Goal: Task Accomplishment & Management: Complete application form

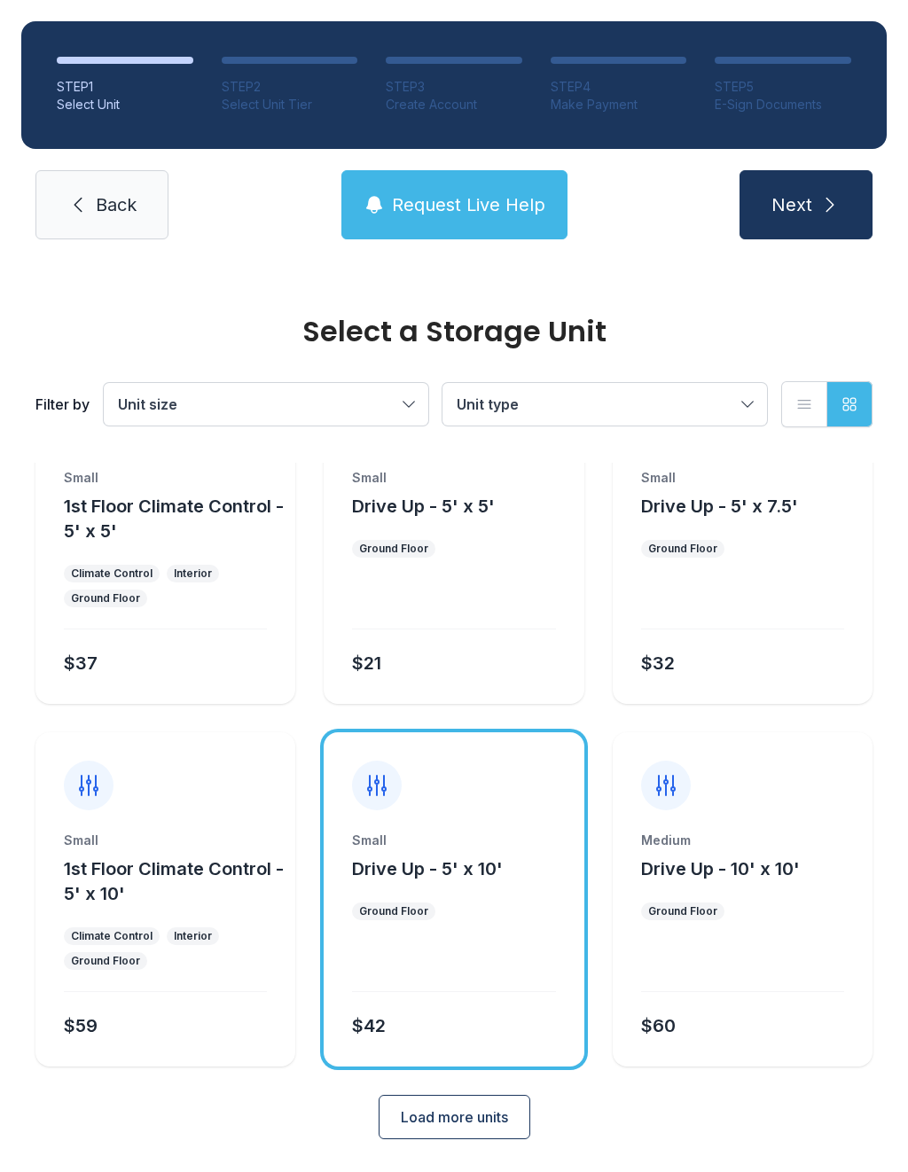
scroll to position [96, 0]
click at [486, 1136] on button "Load more units" at bounding box center [455, 1118] width 152 height 44
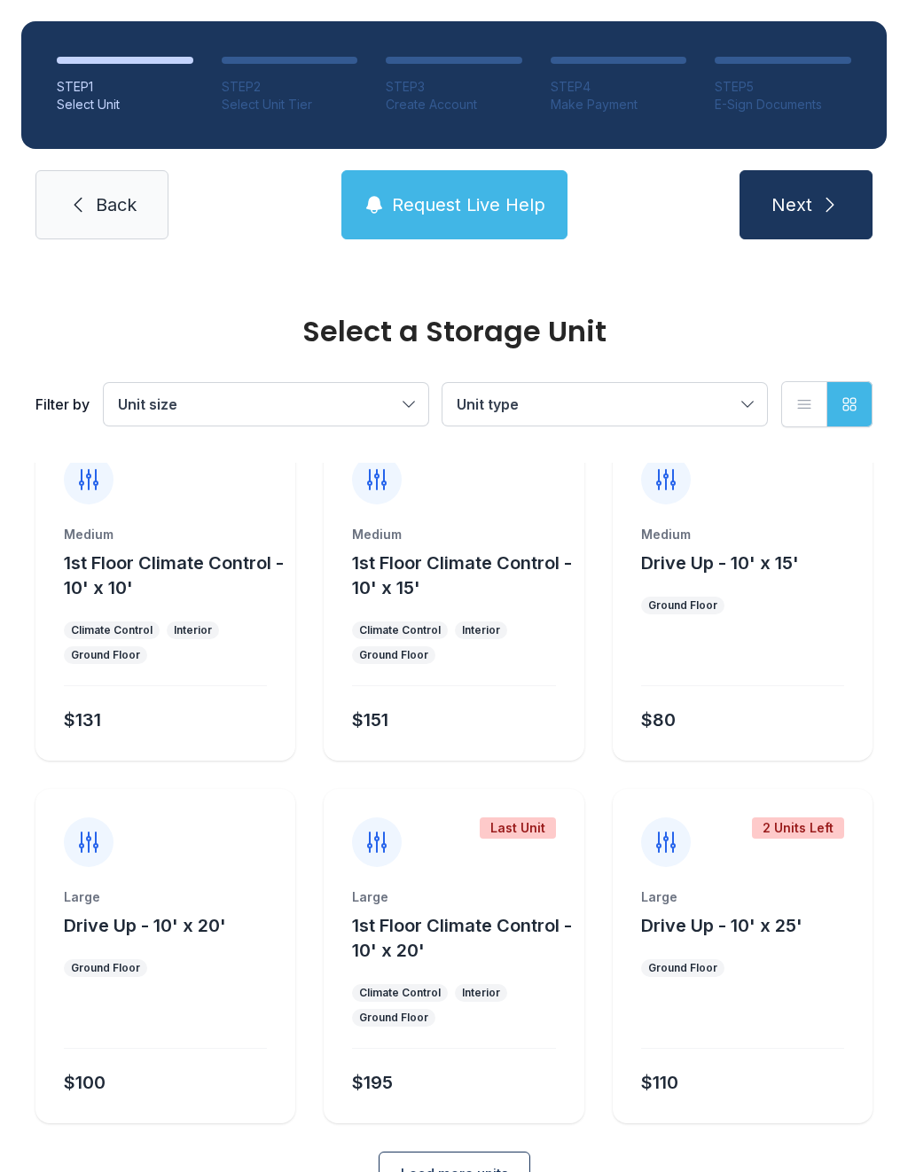
scroll to position [776, 0]
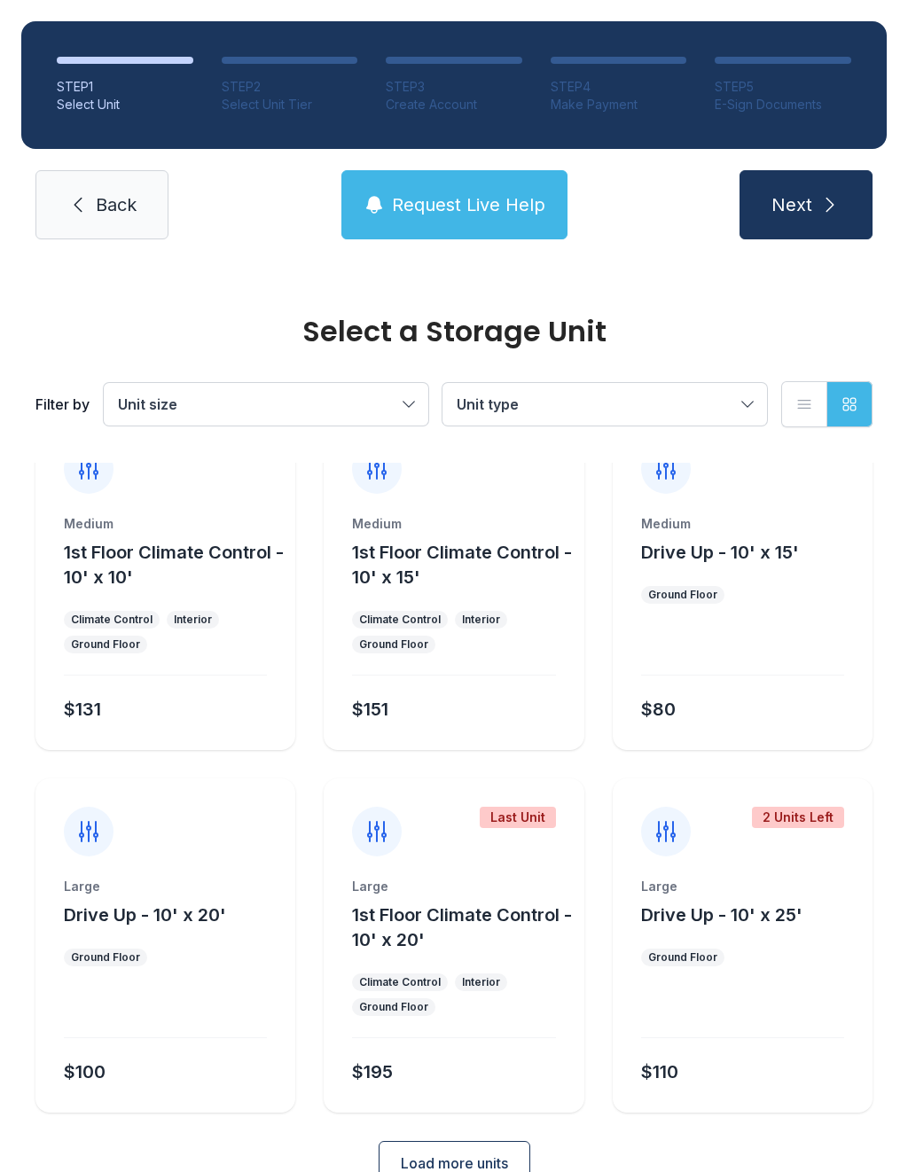
click at [143, 225] on link "Back" at bounding box center [101, 204] width 133 height 69
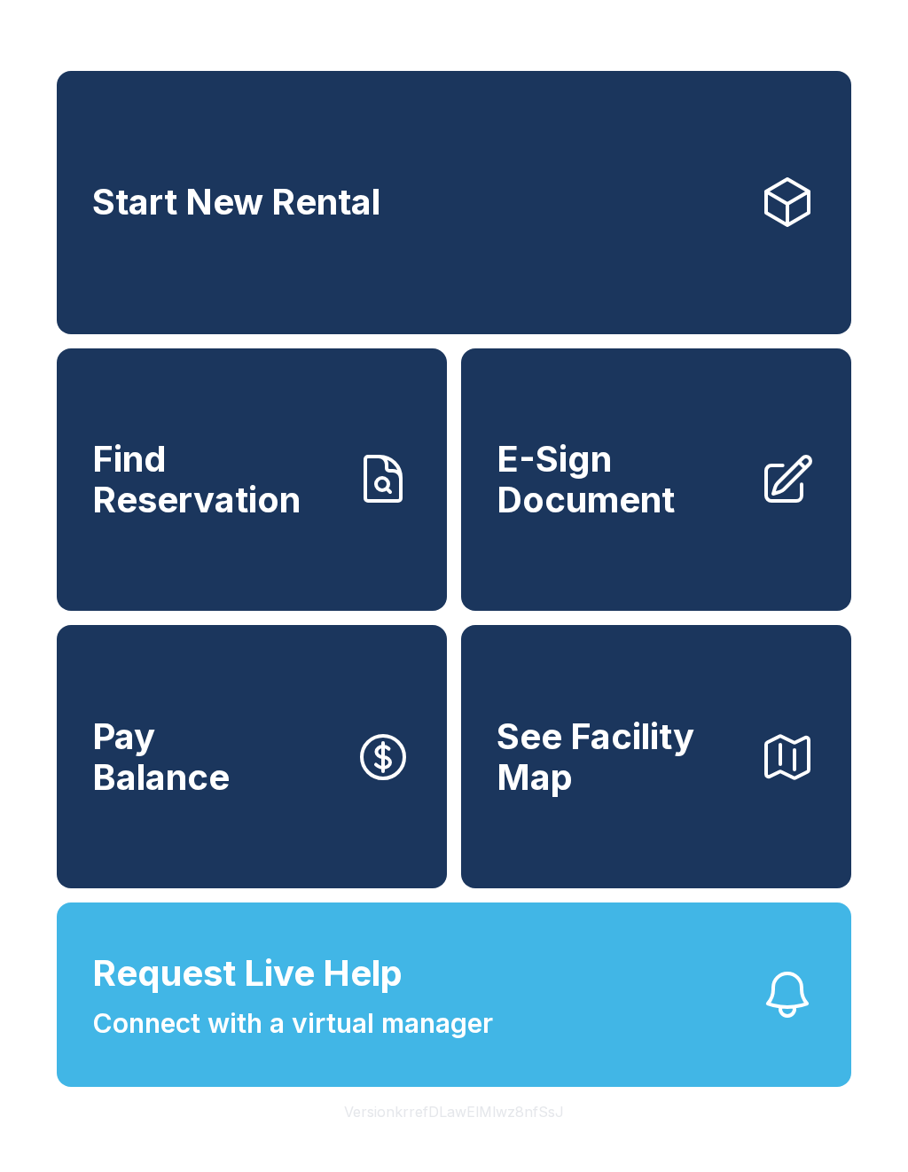
click at [695, 495] on span "E-Sign Document" at bounding box center [620, 479] width 248 height 81
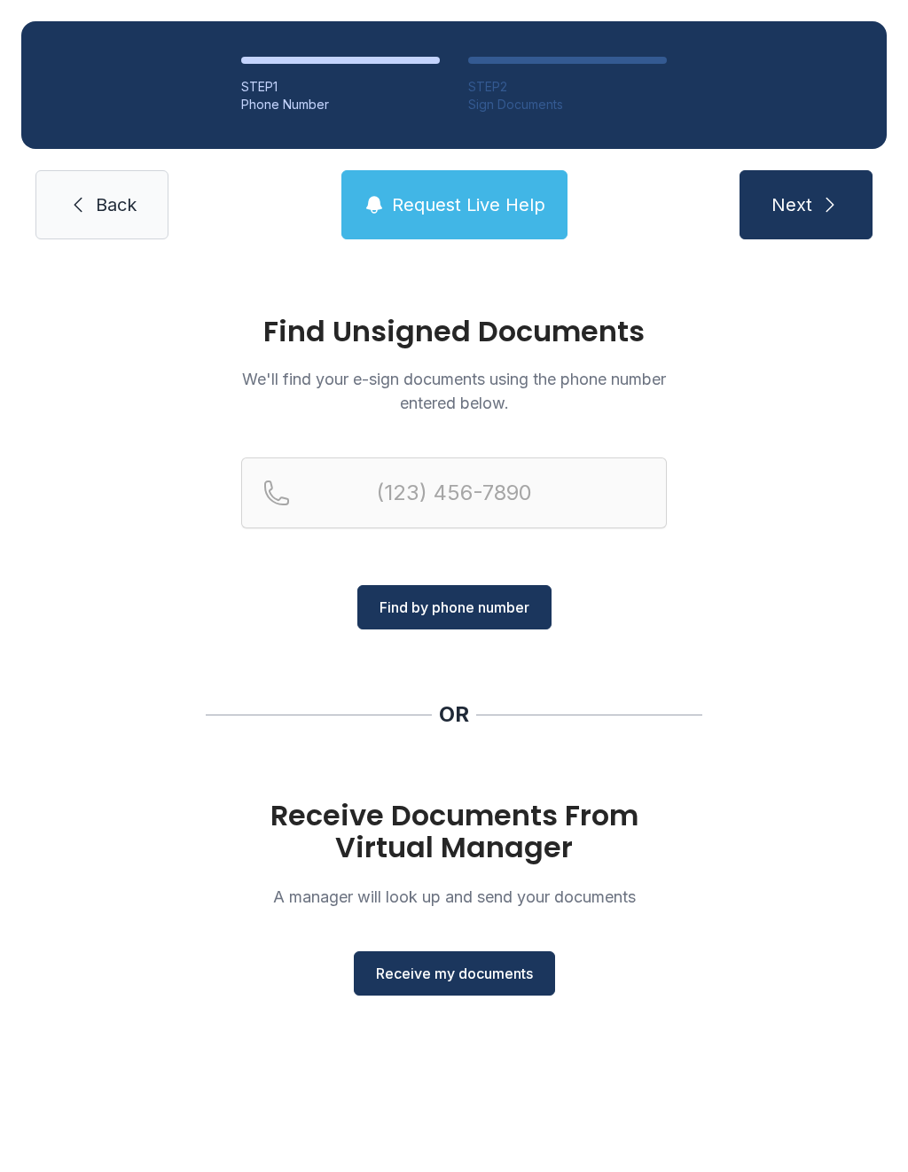
click at [454, 973] on span "Receive my documents" at bounding box center [454, 973] width 157 height 21
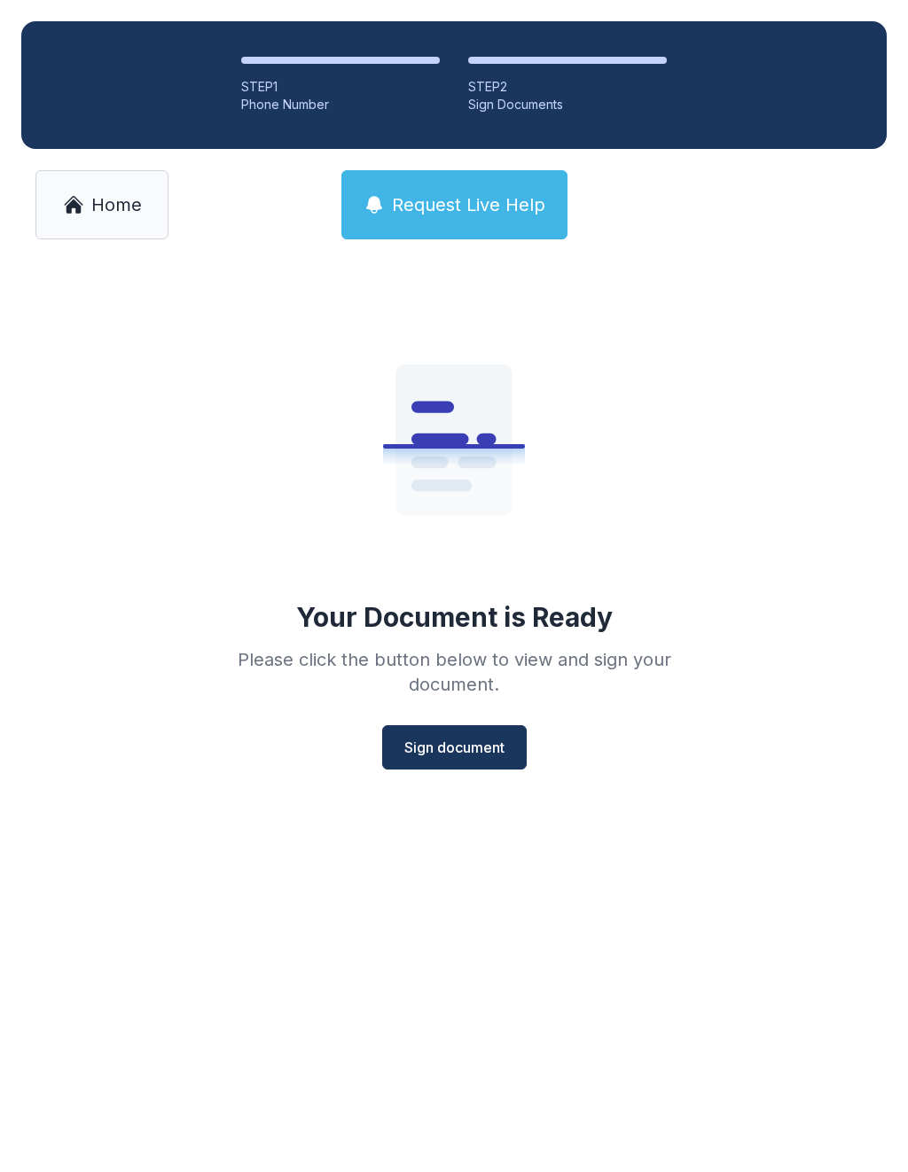
click at [487, 744] on span "Sign document" at bounding box center [454, 747] width 100 height 21
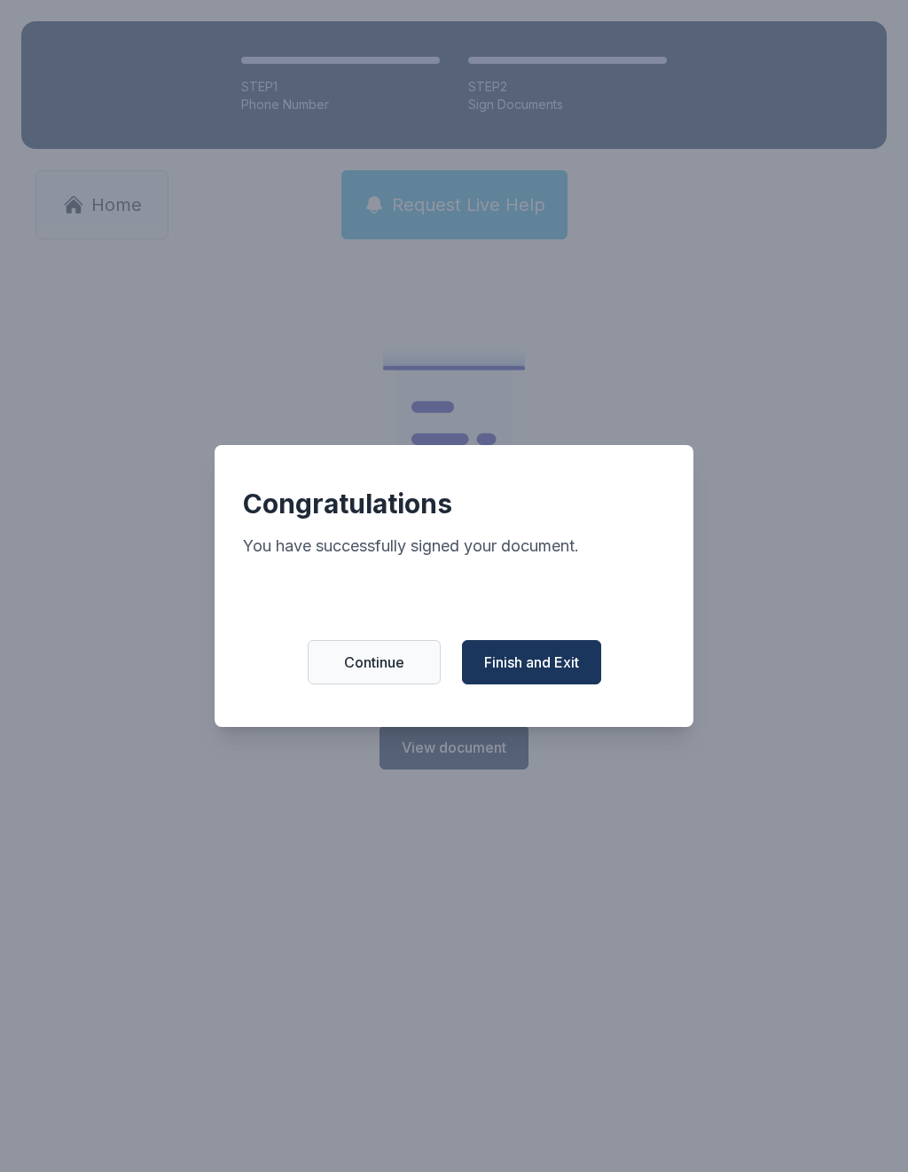
click at [511, 664] on span "Finish and Exit" at bounding box center [531, 662] width 95 height 21
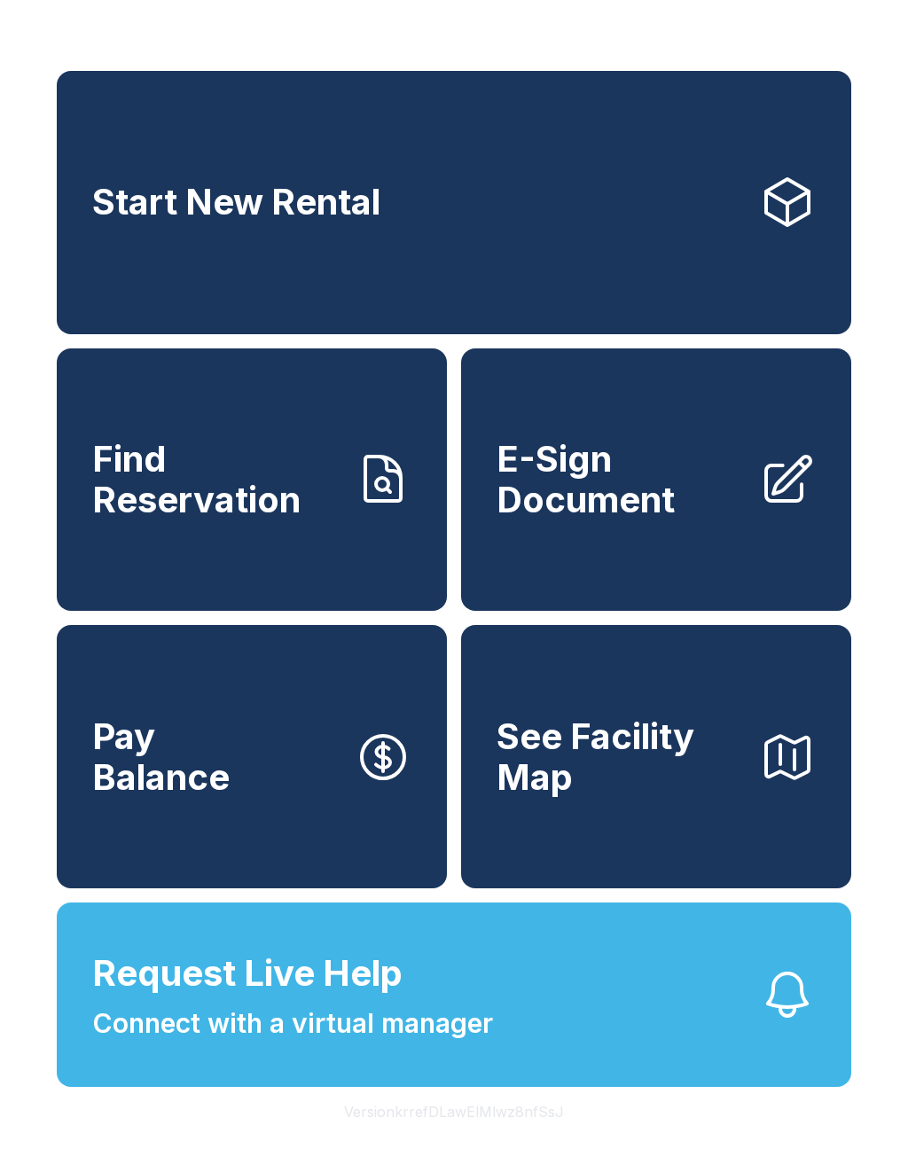
click at [242, 488] on span "Find Reservation" at bounding box center [216, 479] width 248 height 81
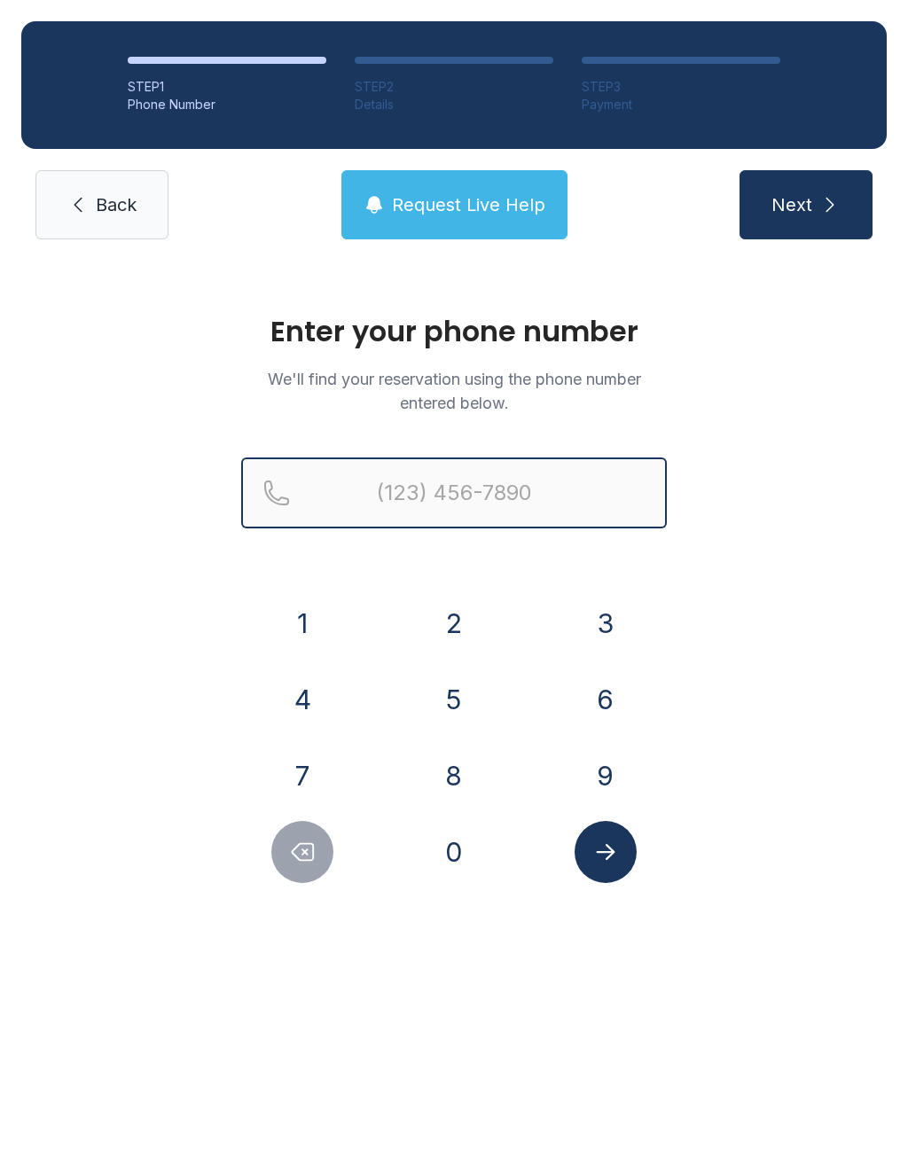
click at [494, 475] on input "Reservation phone number" at bounding box center [454, 492] width 426 height 71
click at [607, 619] on button "3" at bounding box center [606, 623] width 62 height 62
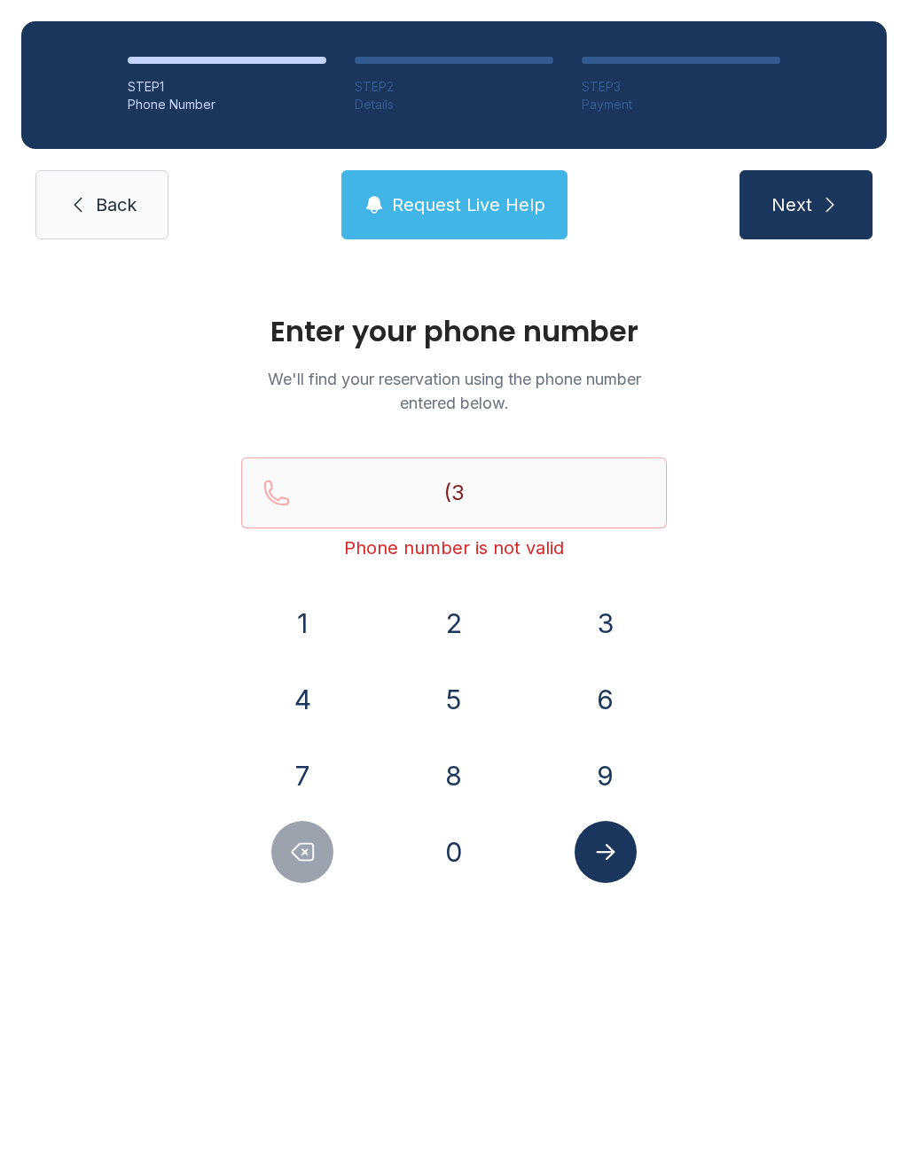
click at [304, 626] on button "1" at bounding box center [302, 623] width 62 height 62
click at [592, 624] on button "3" at bounding box center [606, 623] width 62 height 62
click at [307, 752] on button "7" at bounding box center [302, 776] width 62 height 62
click at [315, 682] on button "4" at bounding box center [302, 699] width 62 height 62
click at [457, 860] on button "0" at bounding box center [454, 852] width 62 height 62
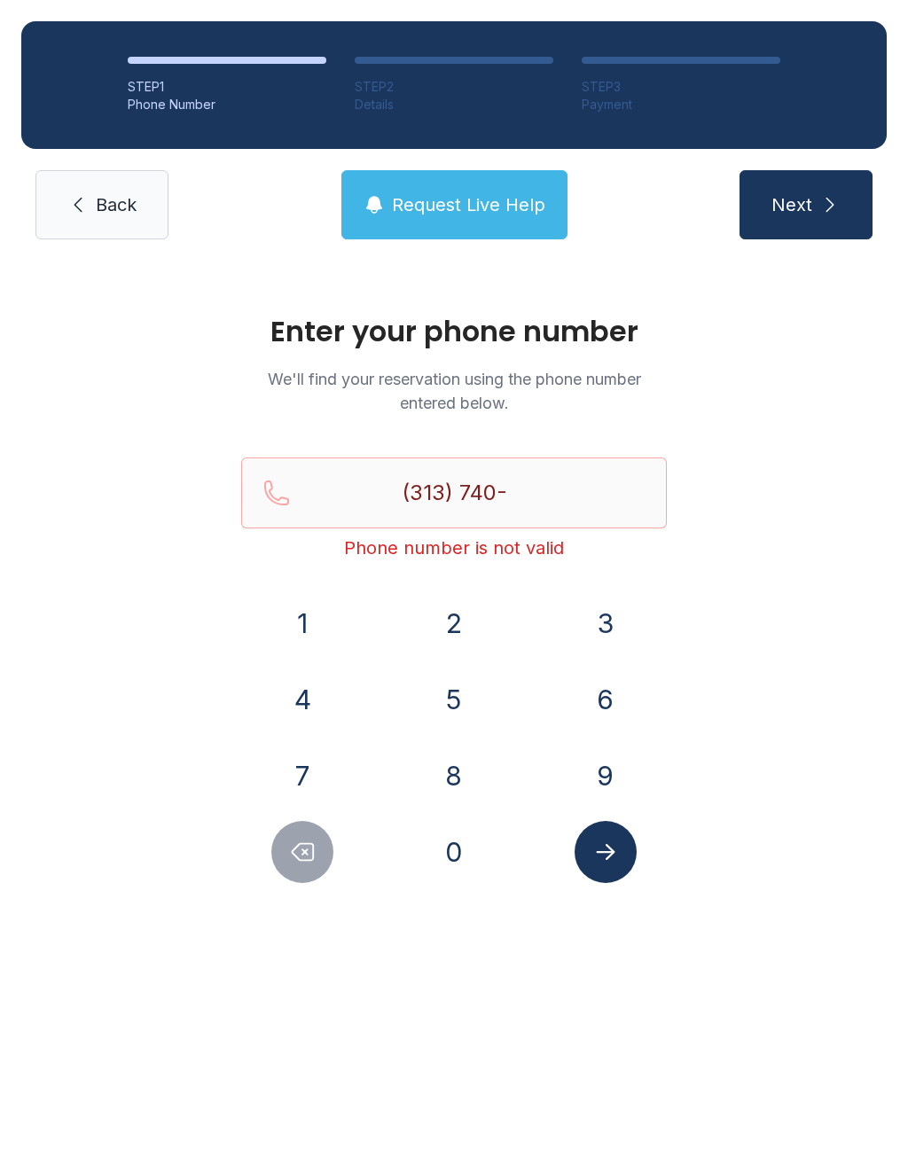
click at [307, 705] on button "4" at bounding box center [302, 699] width 62 height 62
click at [618, 621] on button "3" at bounding box center [606, 623] width 62 height 62
click at [593, 706] on button "6" at bounding box center [606, 699] width 62 height 62
click at [458, 630] on button "2" at bounding box center [454, 623] width 62 height 62
type input "[PHONE_NUMBER]"
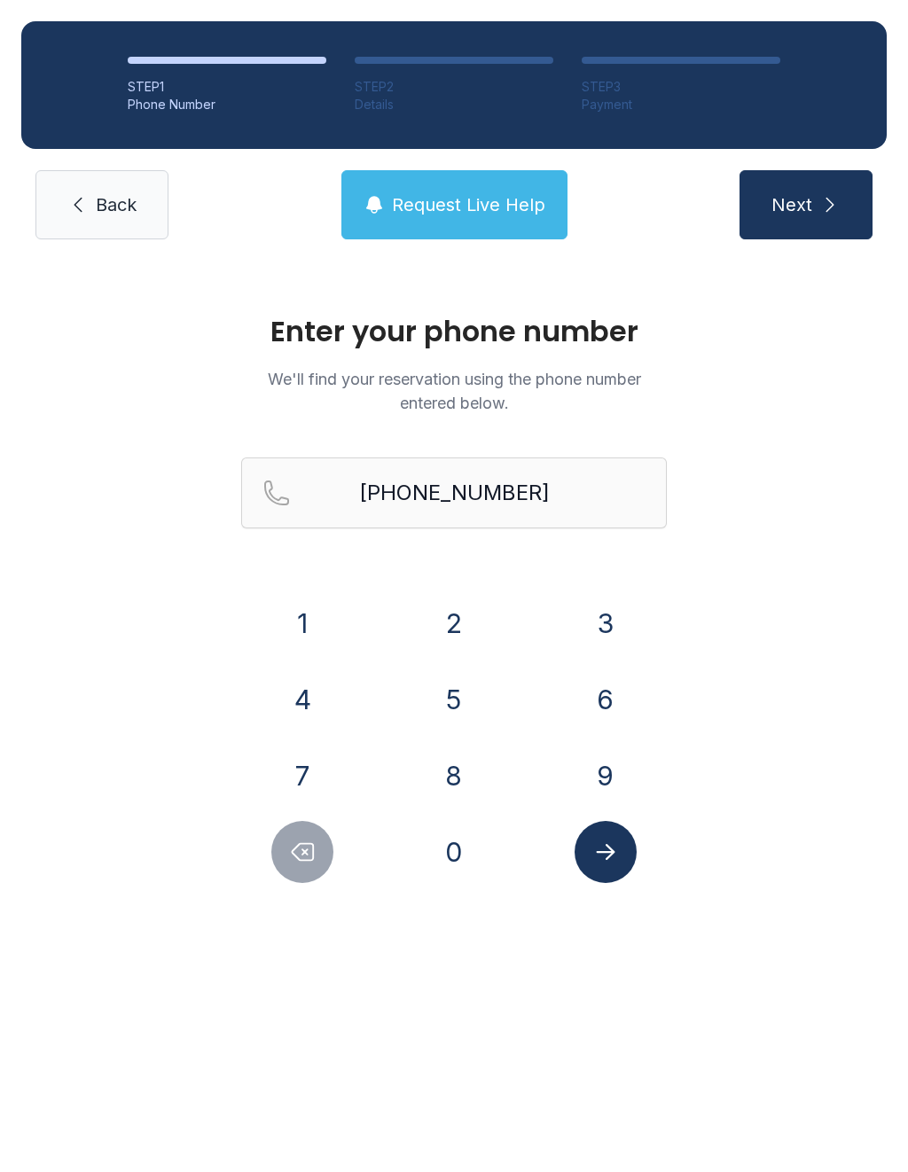
click at [786, 201] on span "Next" at bounding box center [791, 204] width 41 height 25
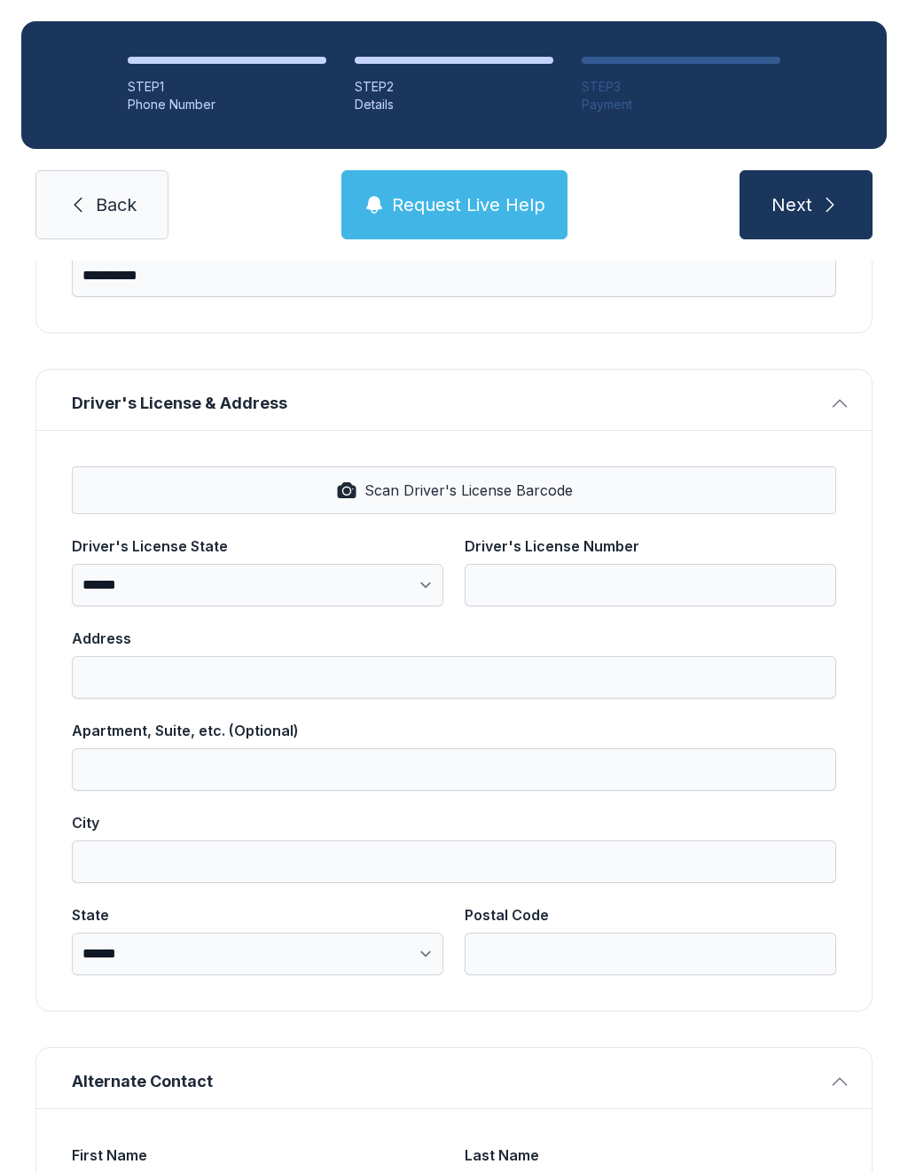
scroll to position [520, 0]
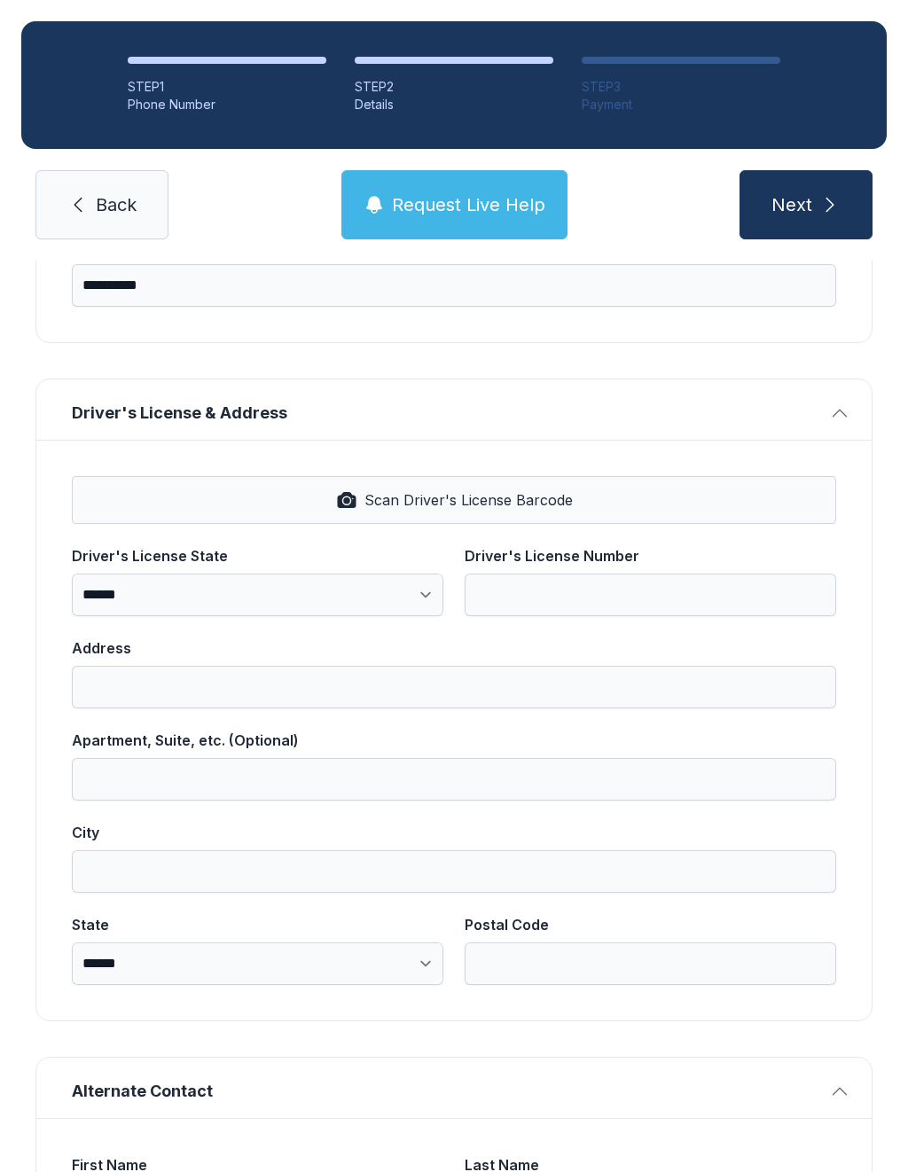
click at [423, 596] on select "**********" at bounding box center [257, 595] width 371 height 43
click at [576, 503] on button "Scan Driver's License Barcode" at bounding box center [454, 500] width 764 height 48
select select "**"
type input "**********"
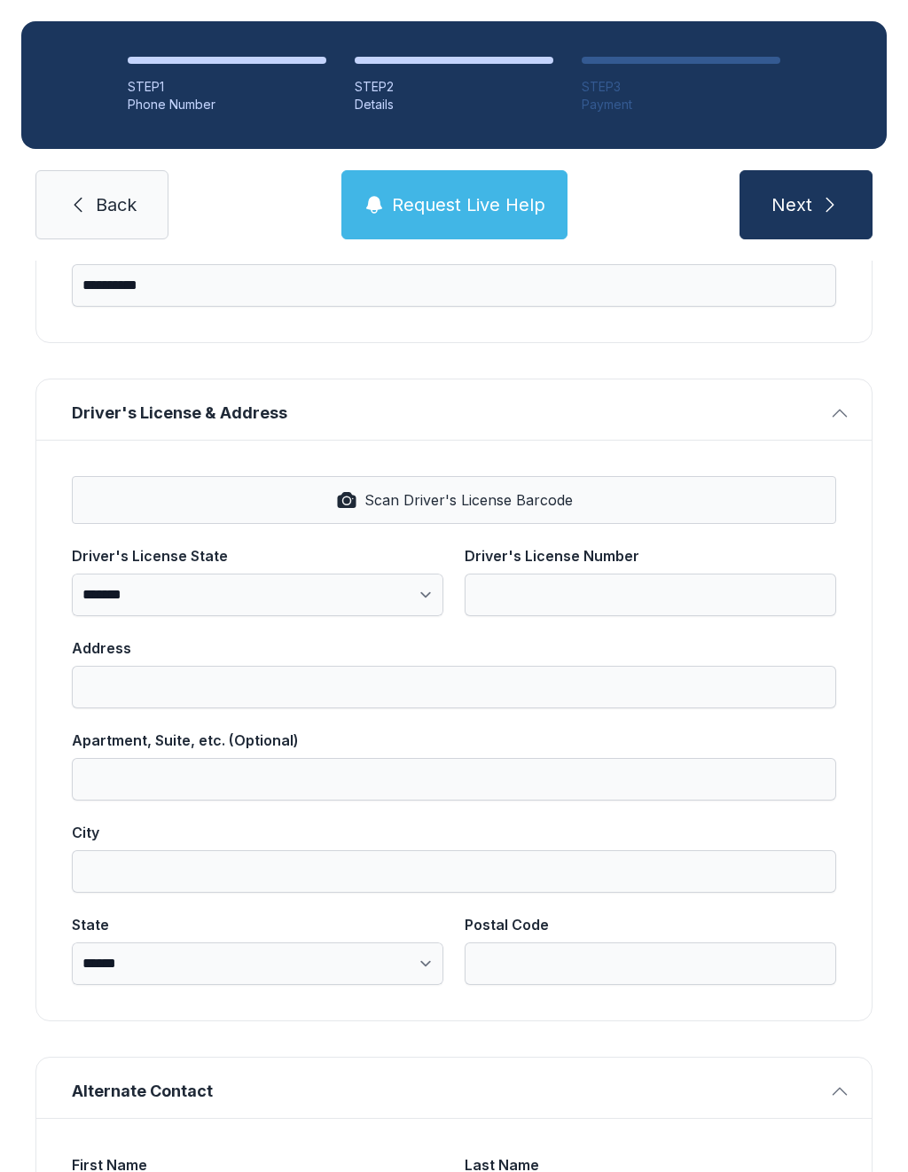
type input "*********"
select select "**"
type input "*****"
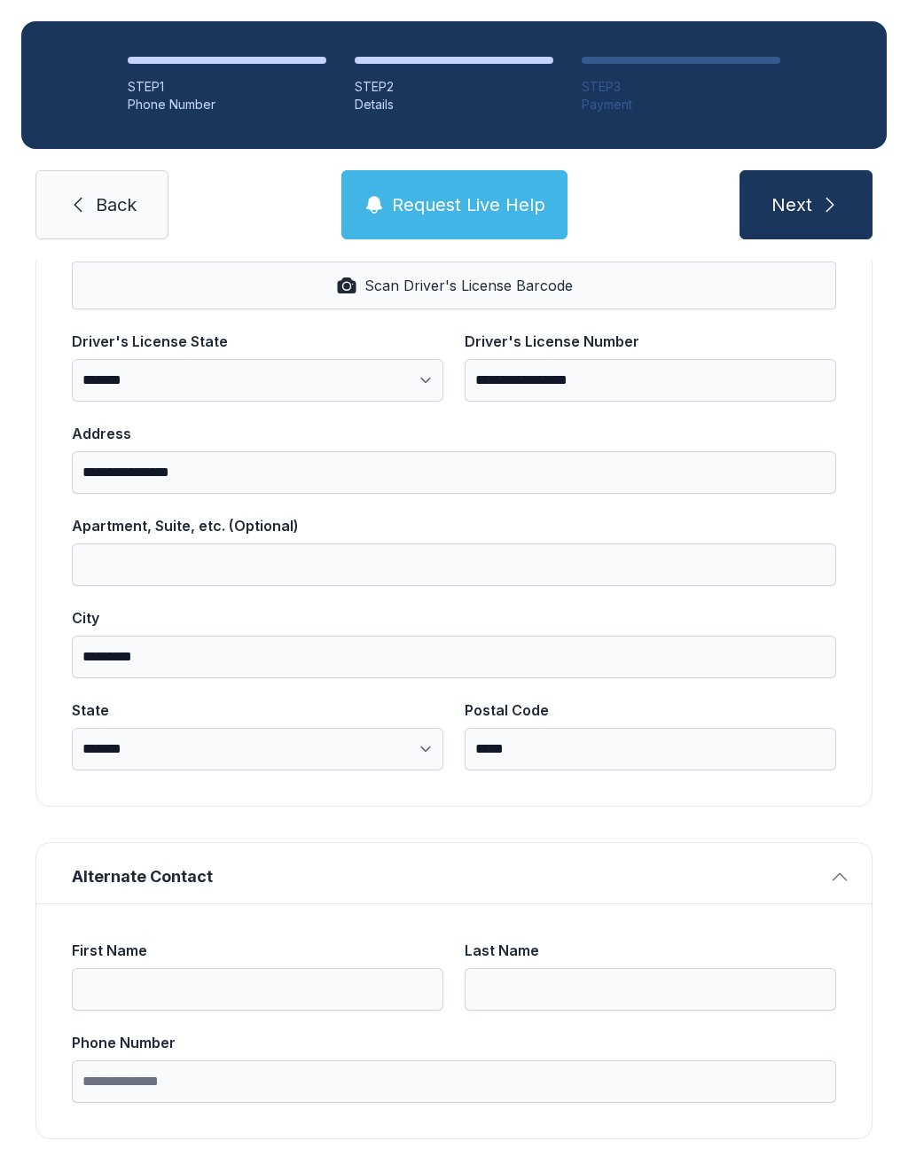
scroll to position [733, 0]
click at [470, 193] on span "Request Live Help" at bounding box center [468, 204] width 153 height 25
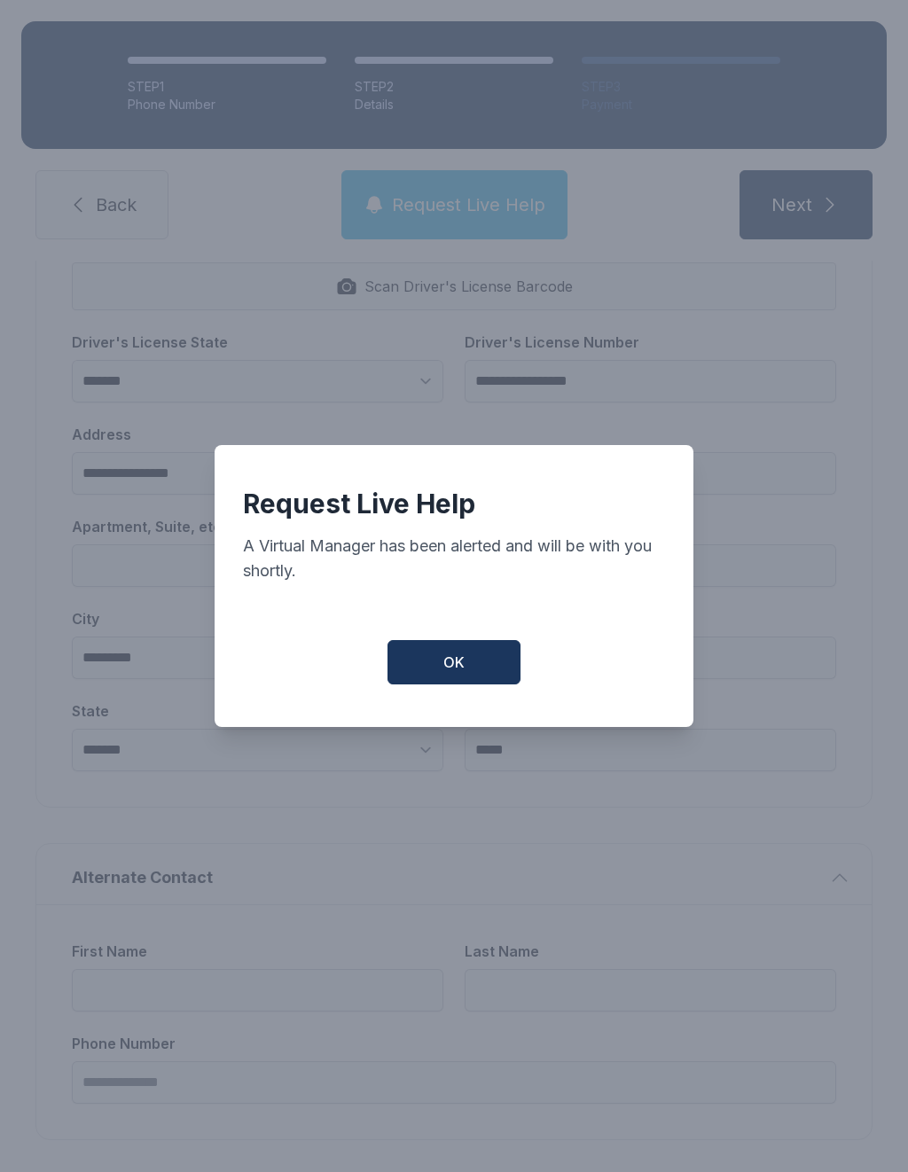
click at [444, 684] on button "OK" at bounding box center [453, 662] width 133 height 44
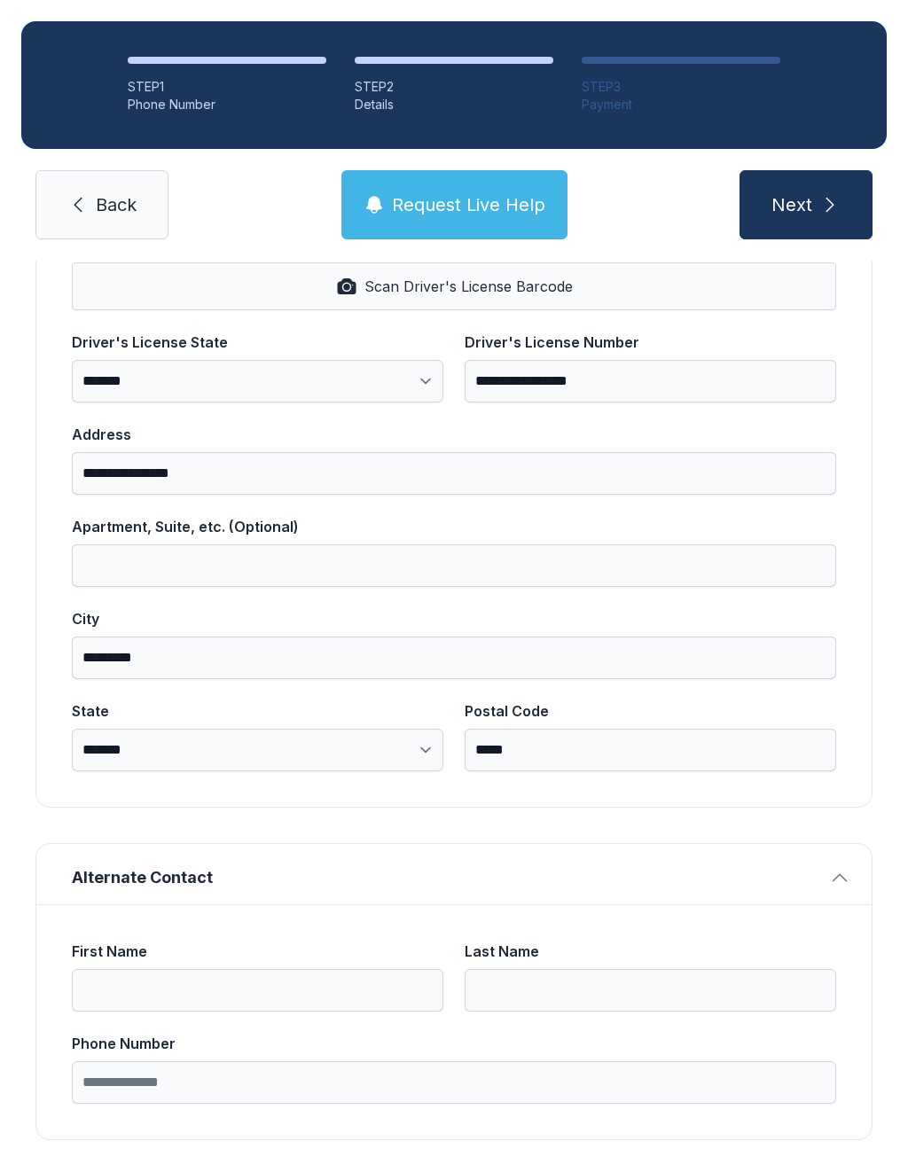
click at [100, 205] on span "Back" at bounding box center [116, 204] width 41 height 25
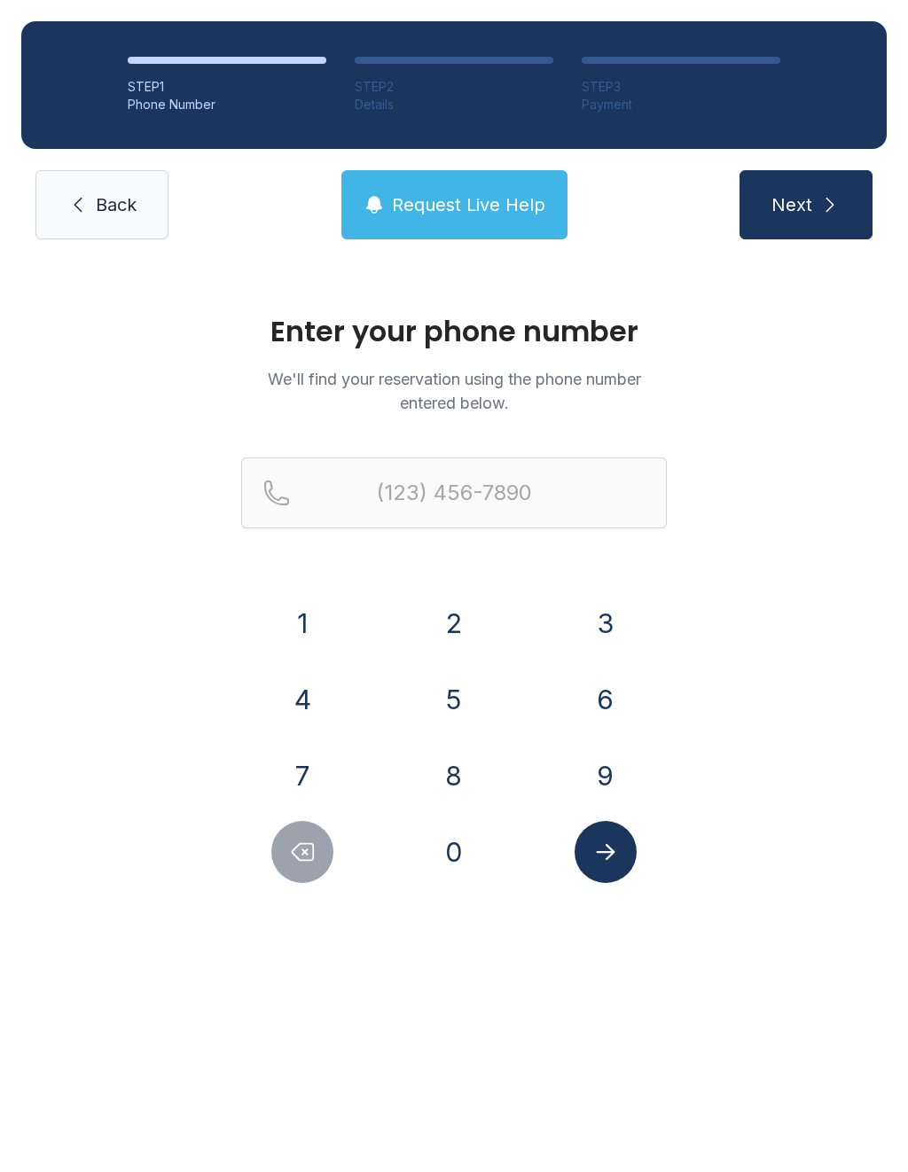
click at [104, 225] on link "Back" at bounding box center [101, 204] width 133 height 69
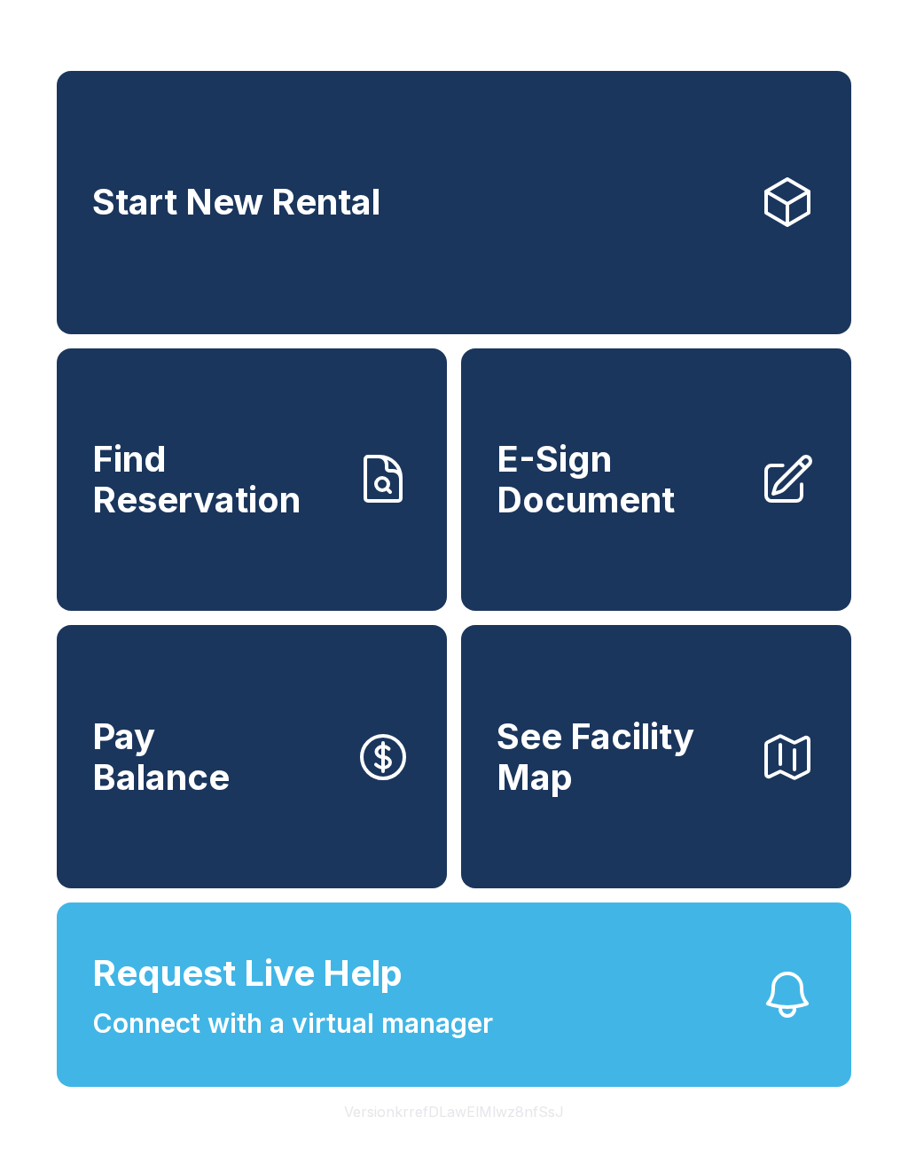
click at [398, 998] on span "Request Live Help" at bounding box center [247, 973] width 310 height 53
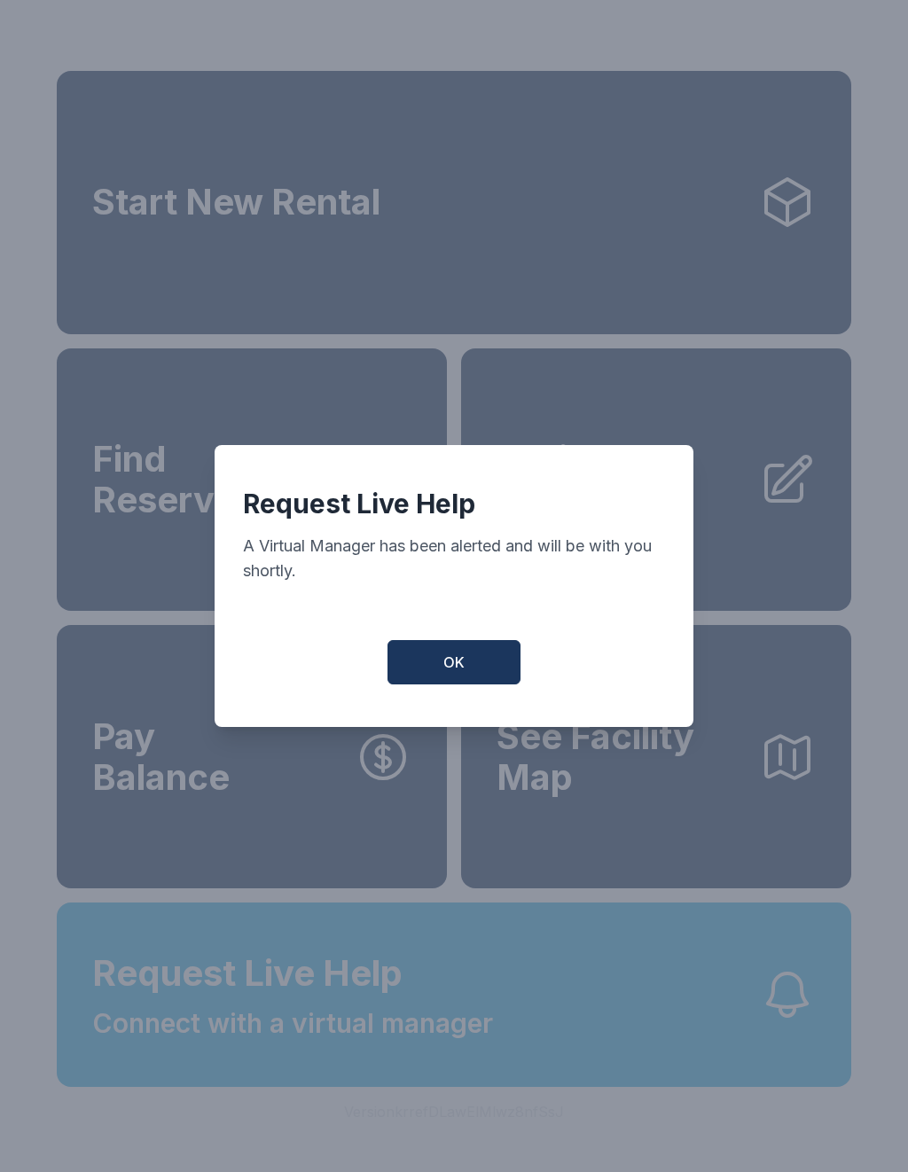
click at [465, 666] on button "OK" at bounding box center [453, 662] width 133 height 44
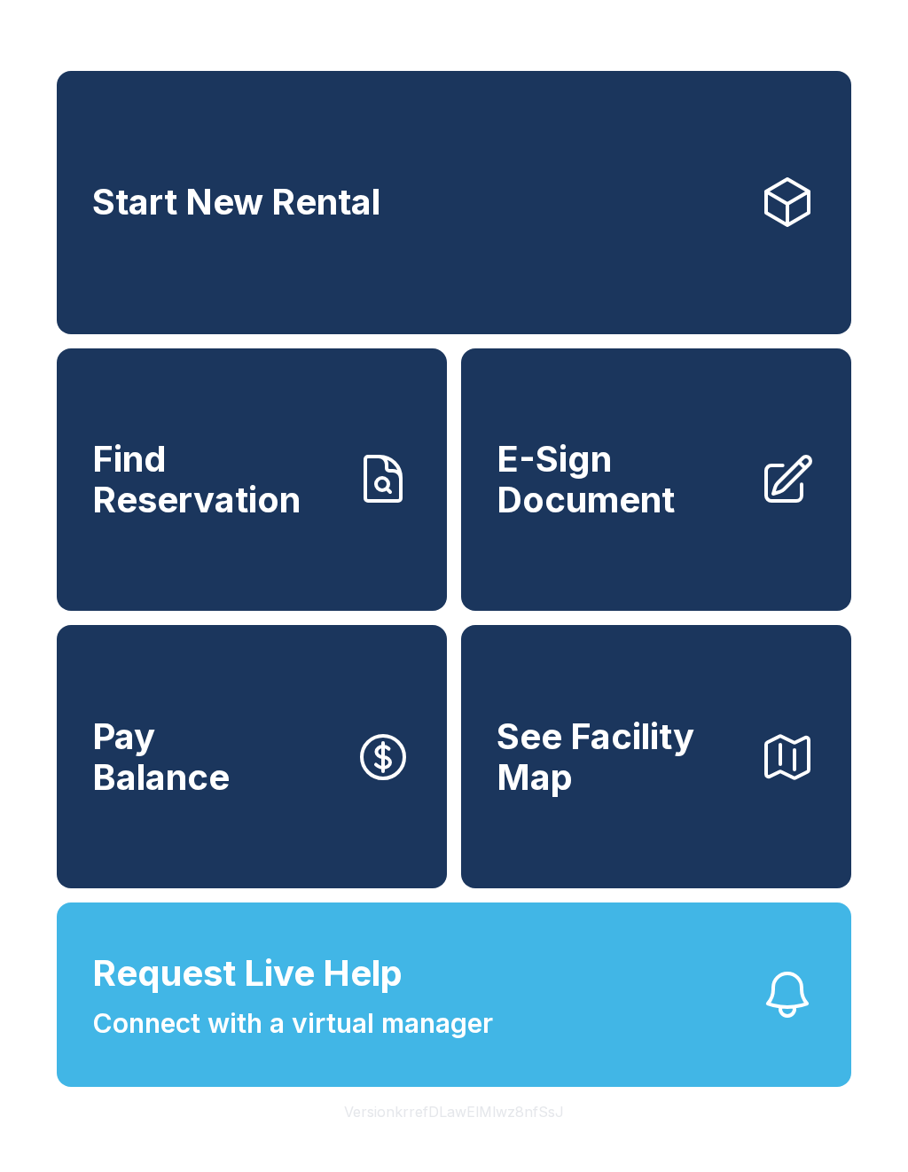
click at [218, 500] on span "Find Reservation" at bounding box center [216, 479] width 248 height 81
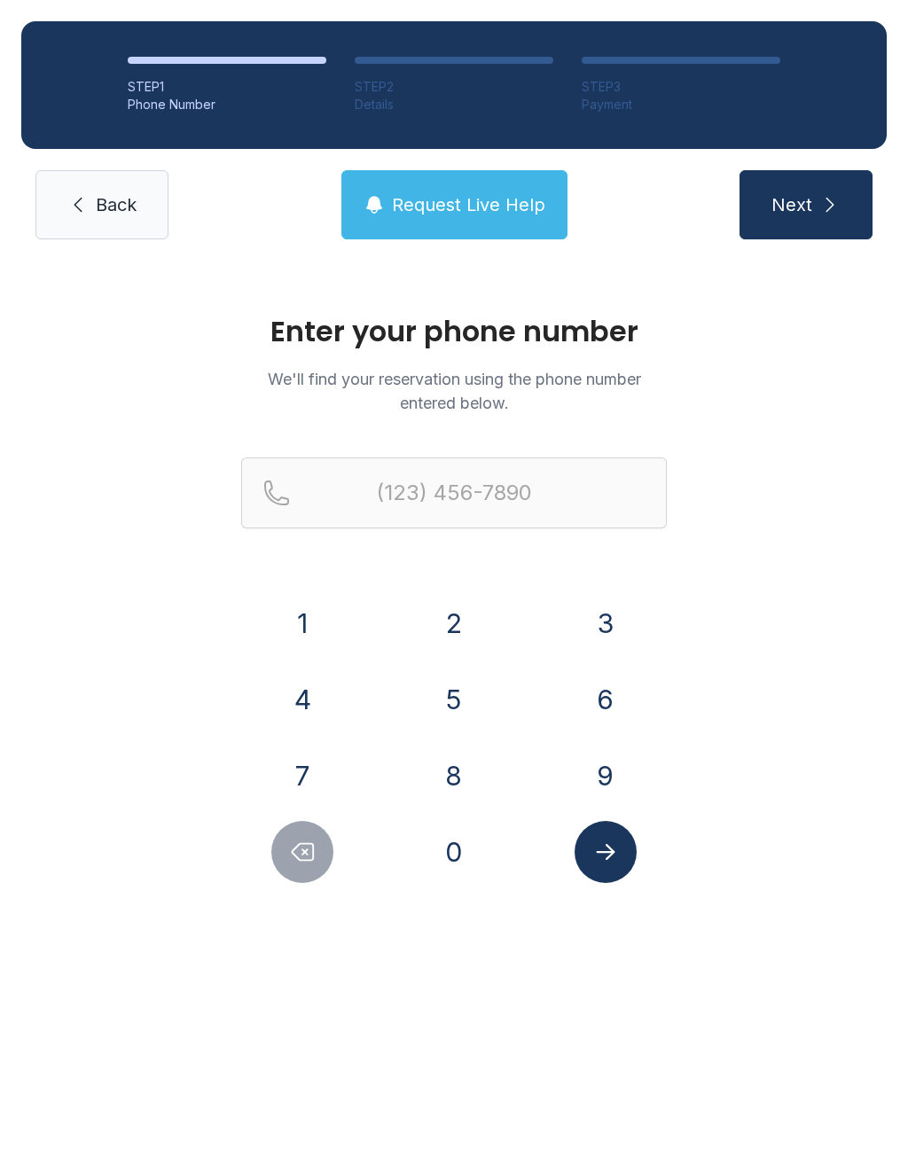
click at [591, 621] on button "3" at bounding box center [606, 623] width 62 height 62
click at [303, 621] on button "1" at bounding box center [302, 623] width 62 height 62
click at [611, 610] on button "3" at bounding box center [606, 623] width 62 height 62
click at [324, 773] on button "7" at bounding box center [302, 776] width 62 height 62
click at [307, 690] on button "4" at bounding box center [302, 699] width 62 height 62
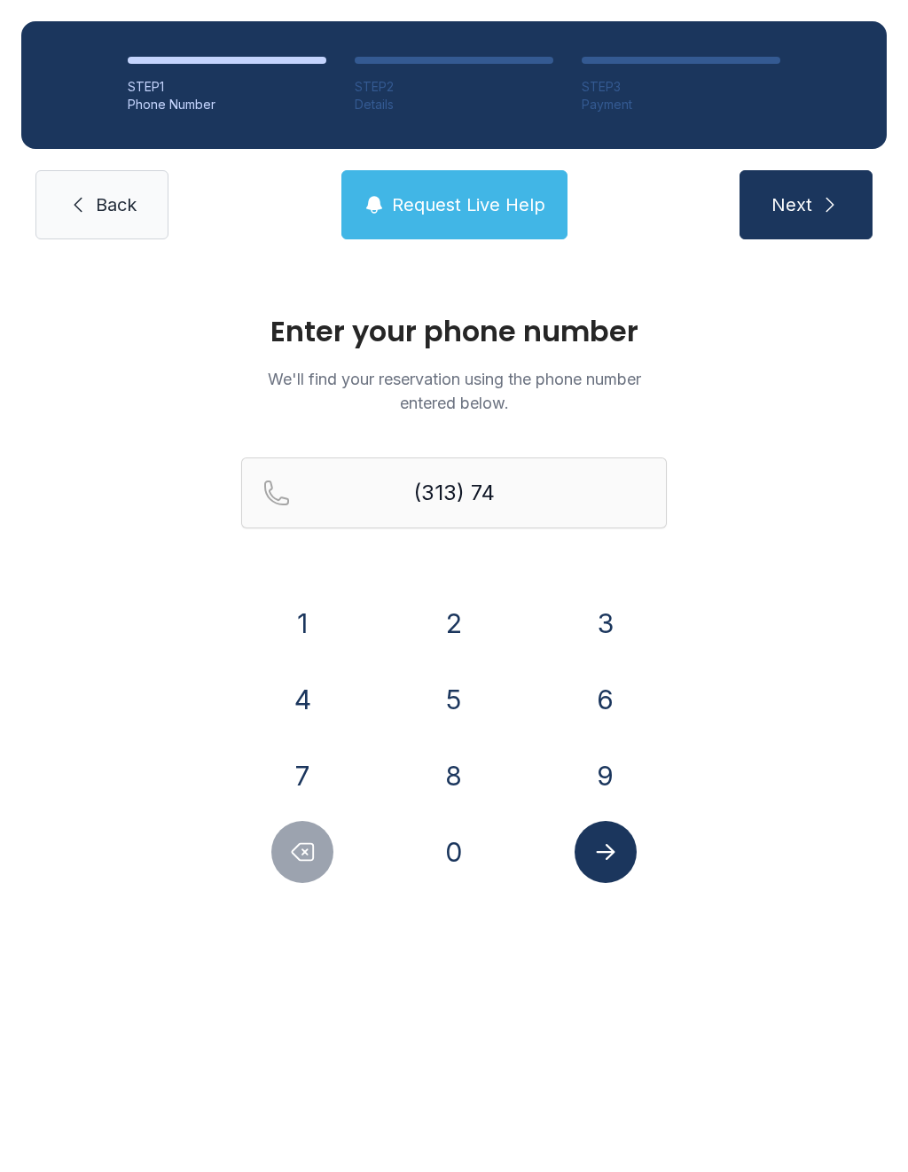
click at [450, 850] on button "0" at bounding box center [454, 852] width 62 height 62
click at [316, 699] on button "4" at bounding box center [302, 699] width 62 height 62
click at [582, 611] on button "3" at bounding box center [606, 623] width 62 height 62
click at [594, 701] on button "6" at bounding box center [606, 699] width 62 height 62
click at [446, 620] on button "2" at bounding box center [454, 623] width 62 height 62
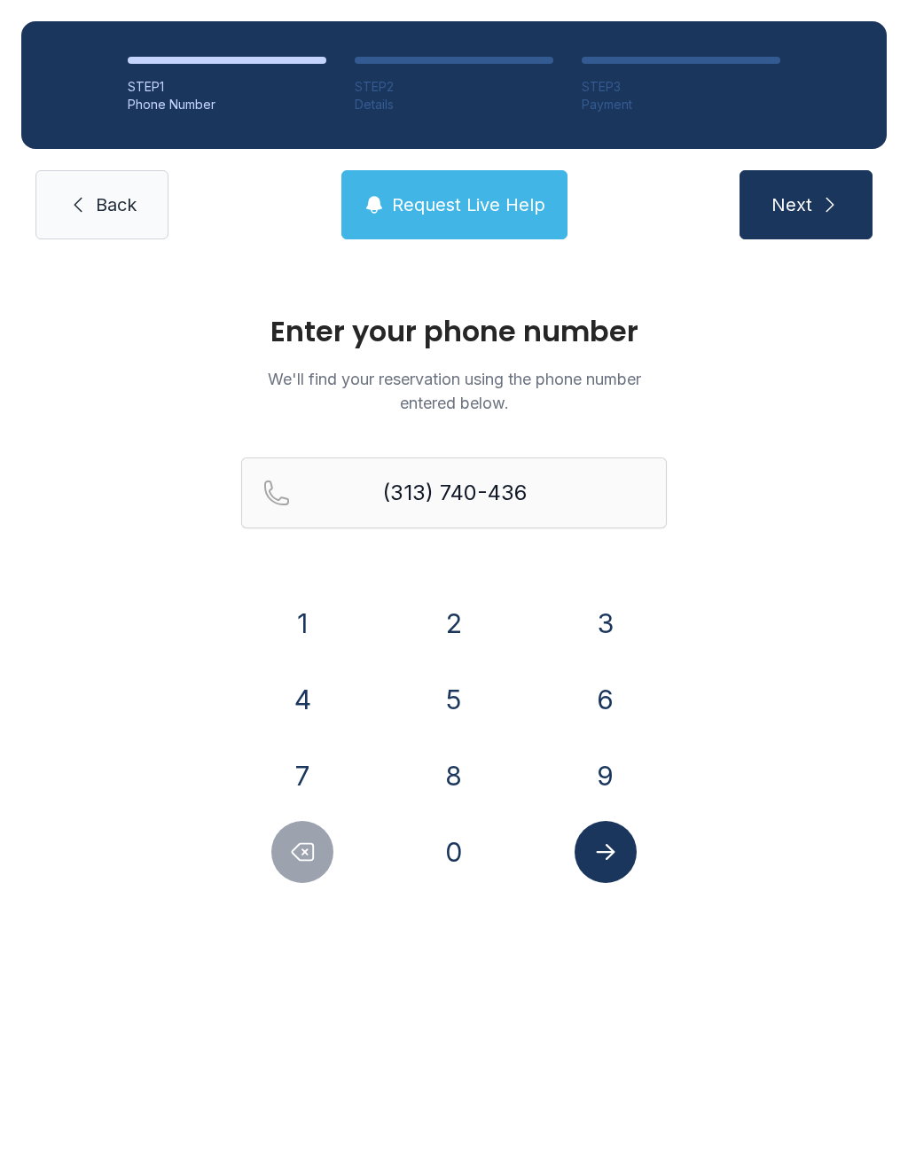
type input "[PHONE_NUMBER]"
click at [618, 854] on icon "Submit lookup form" at bounding box center [605, 852] width 27 height 27
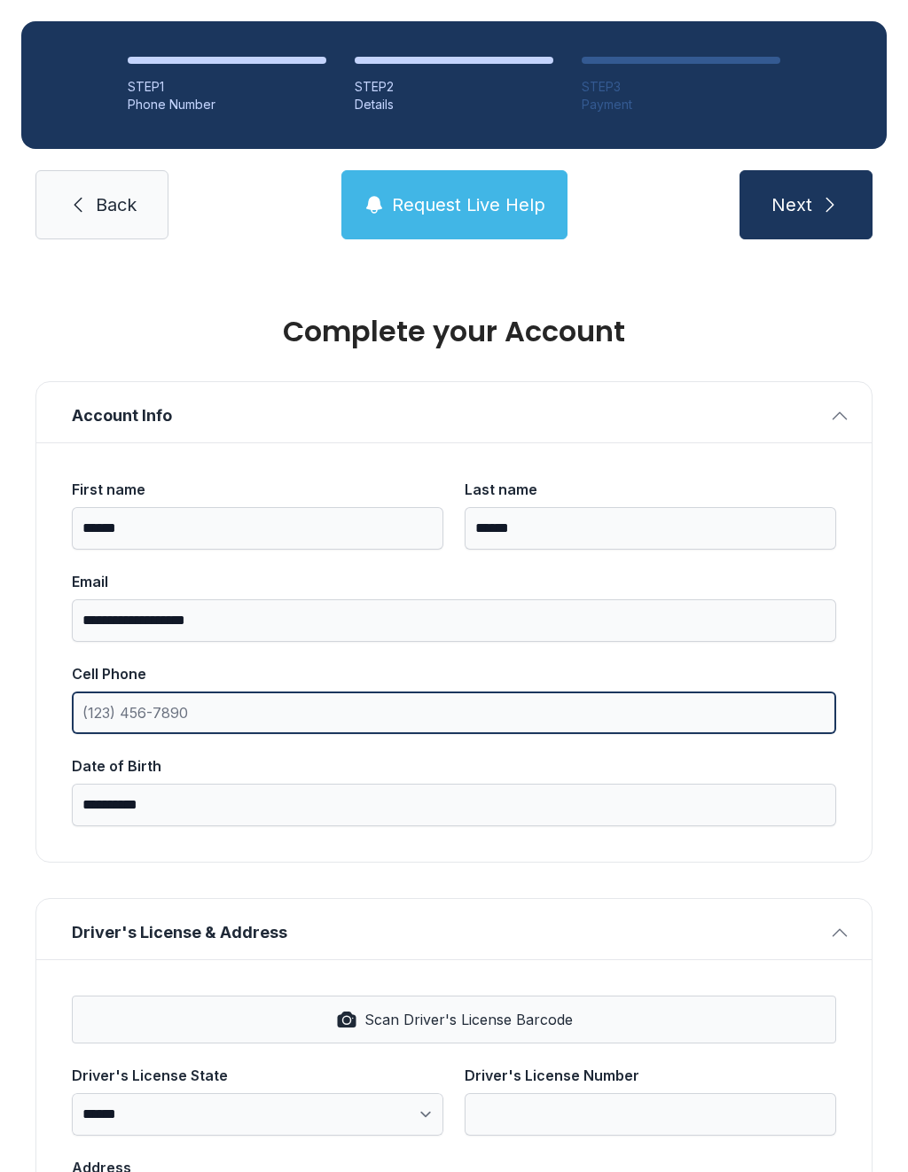
click at [226, 729] on input "Cell Phone" at bounding box center [454, 713] width 764 height 43
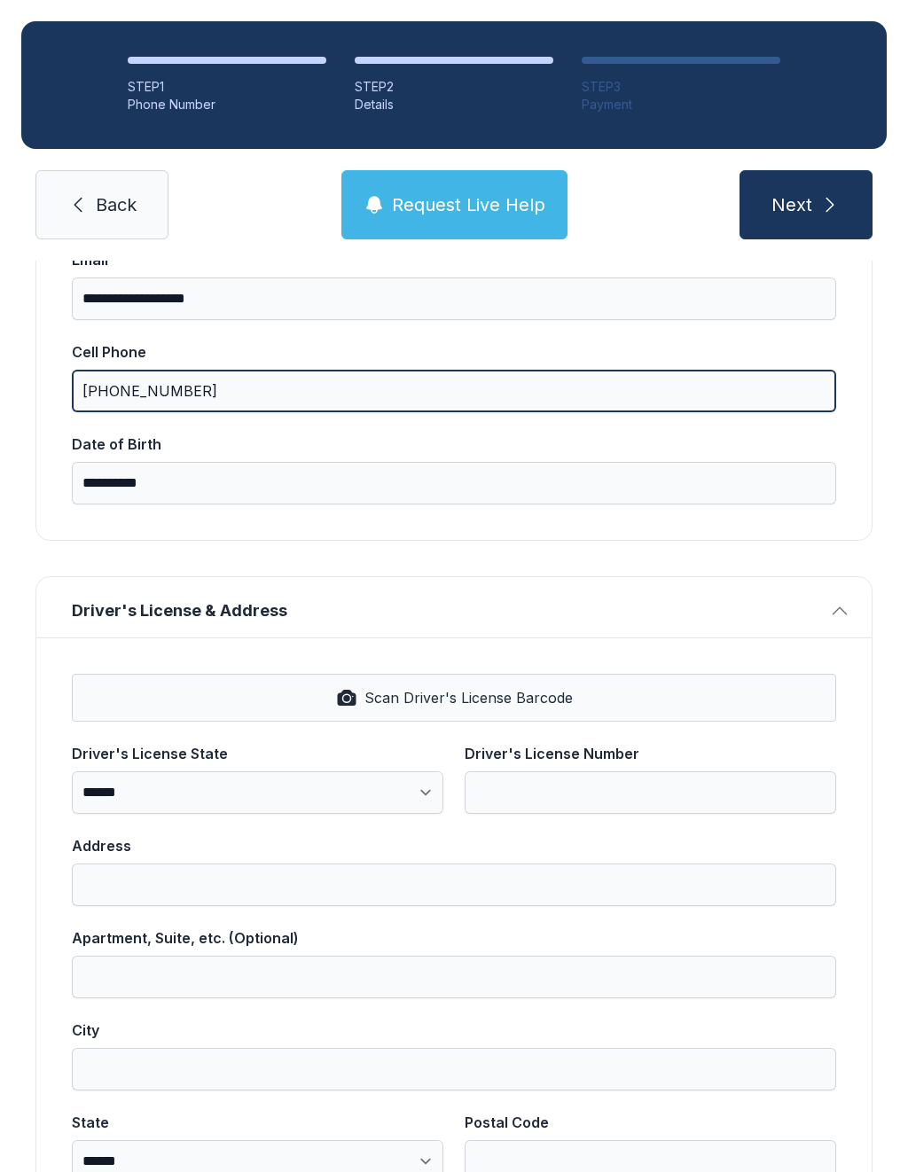
scroll to position [319, 0]
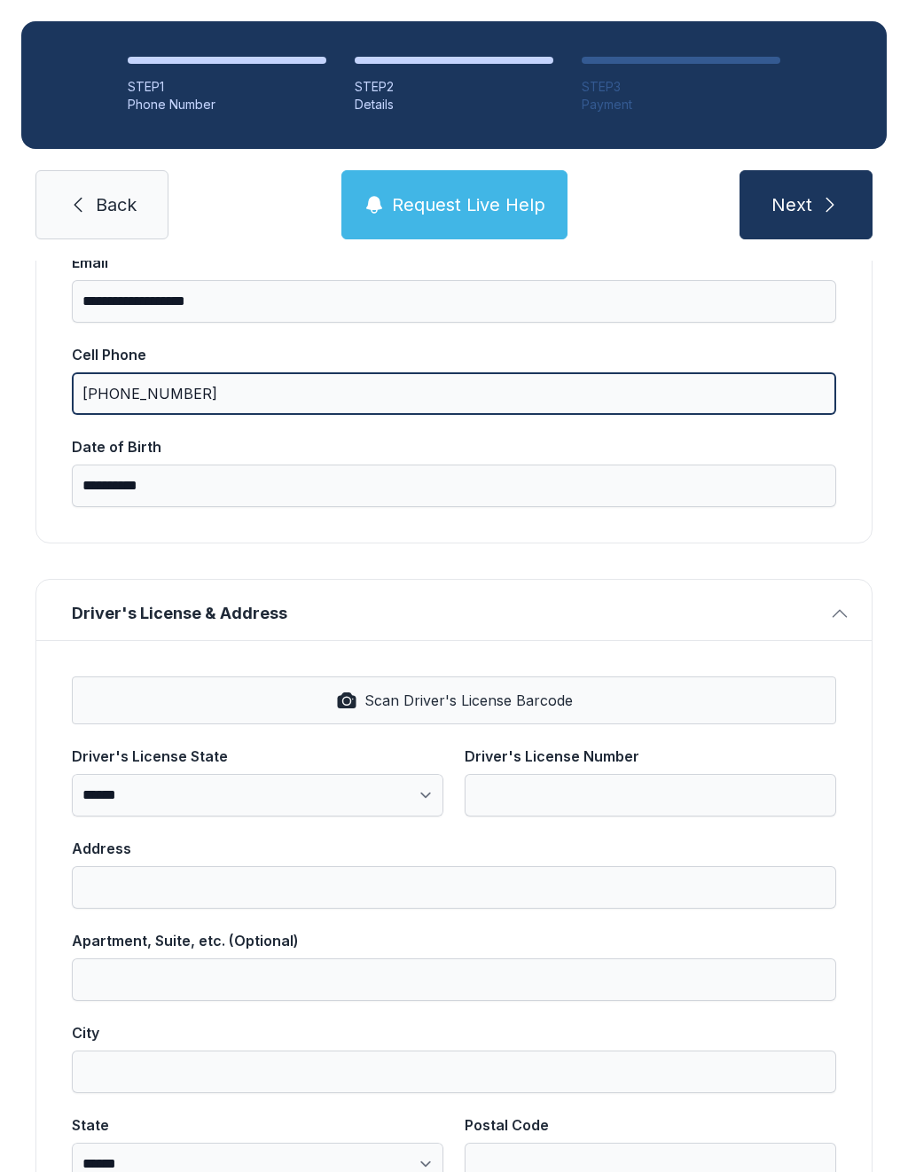
type input "[PHONE_NUMBER]"
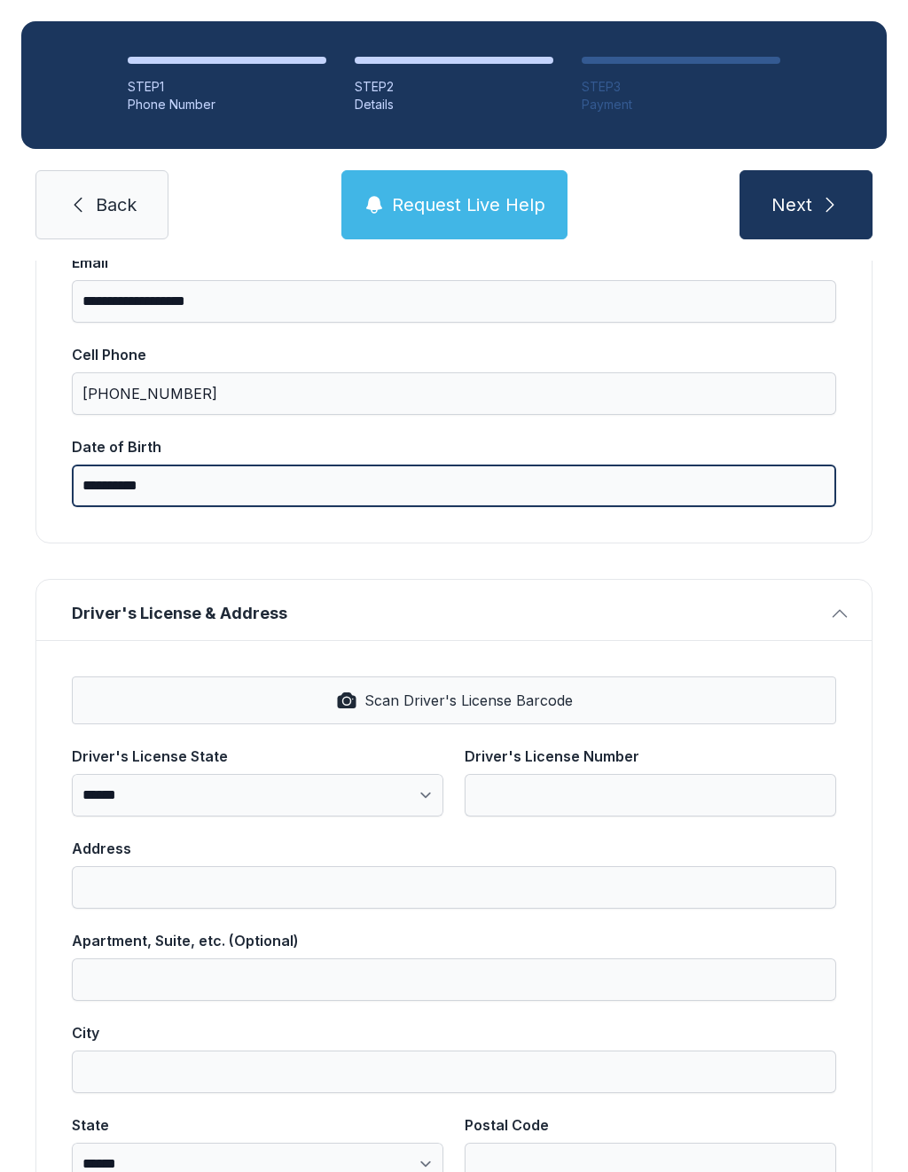
click at [185, 500] on input "**********" at bounding box center [454, 486] width 764 height 43
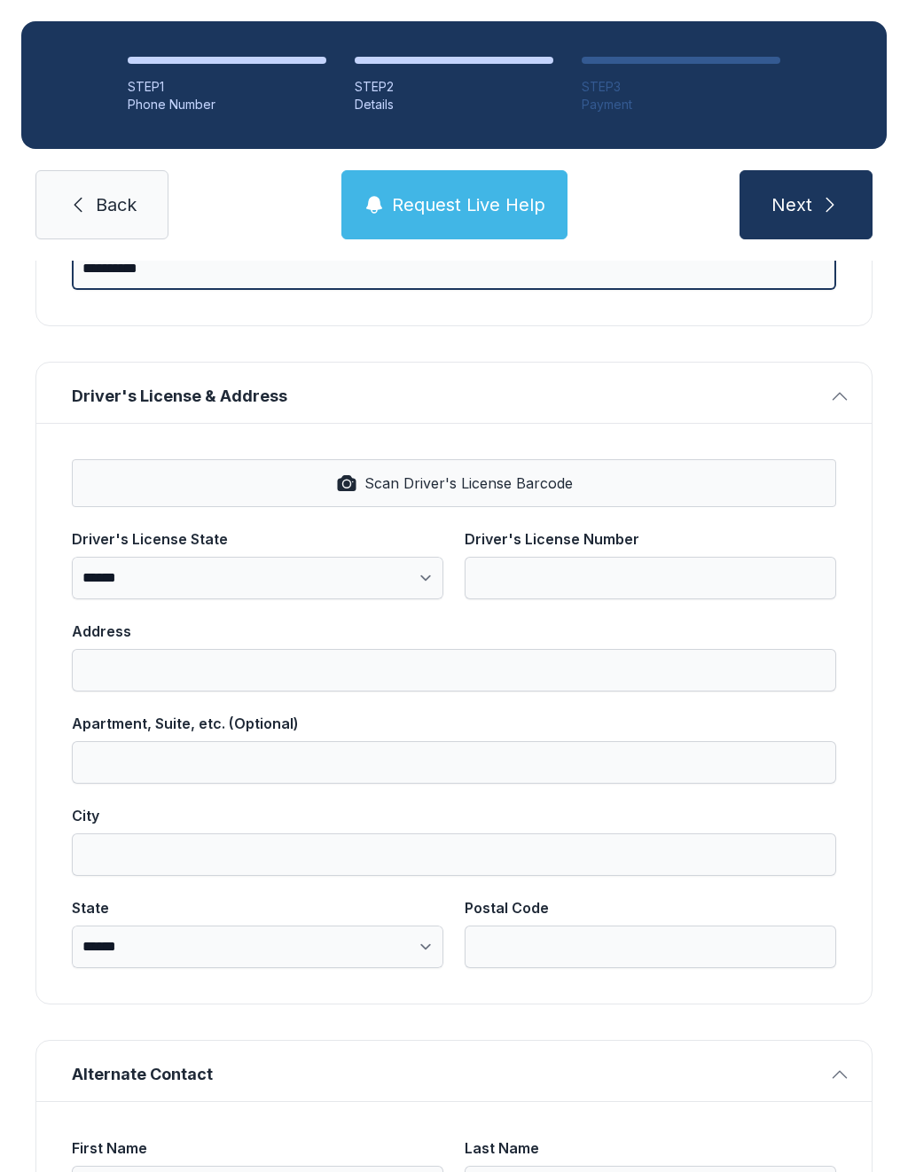
scroll to position [539, 0]
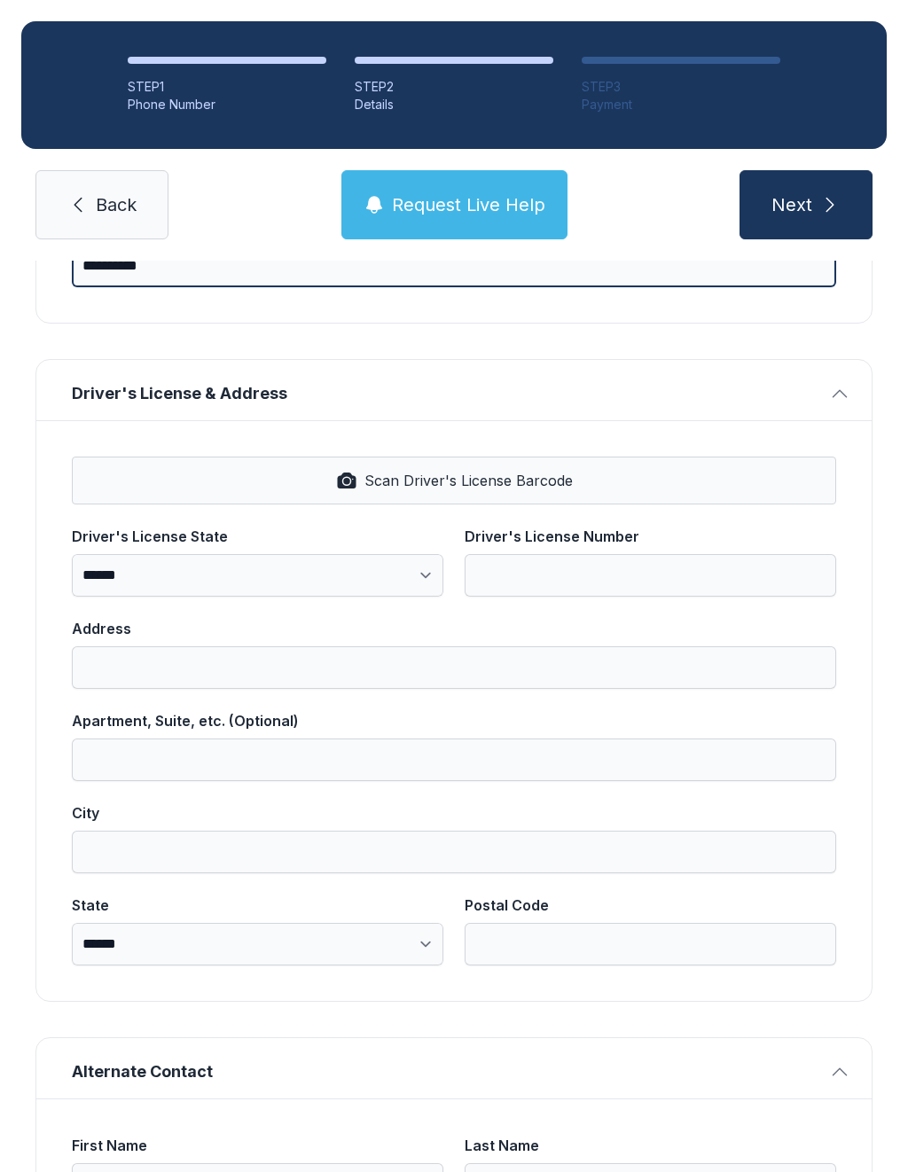
type input "**********"
click at [474, 483] on span "Scan Driver's License Barcode" at bounding box center [468, 480] width 208 height 21
click at [424, 577] on select "**********" at bounding box center [257, 575] width 371 height 43
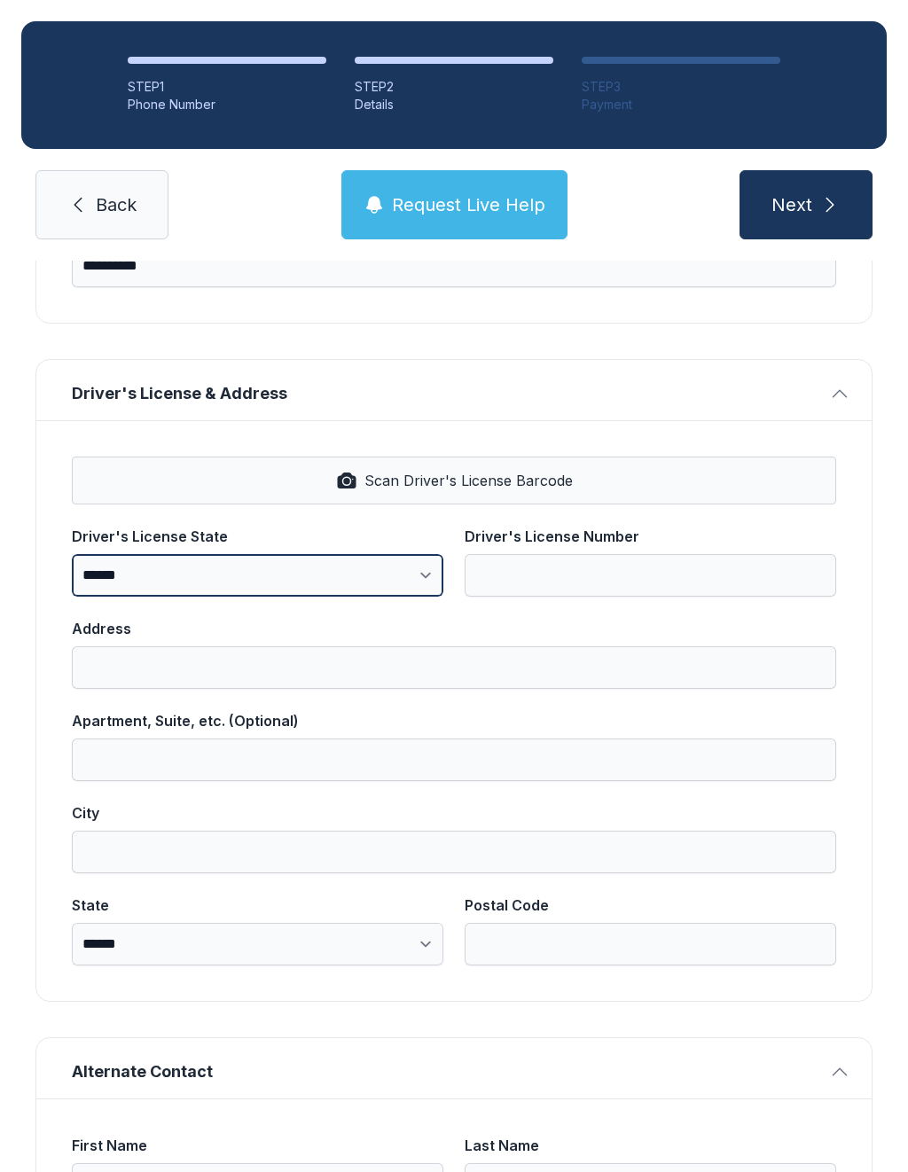
select select "**"
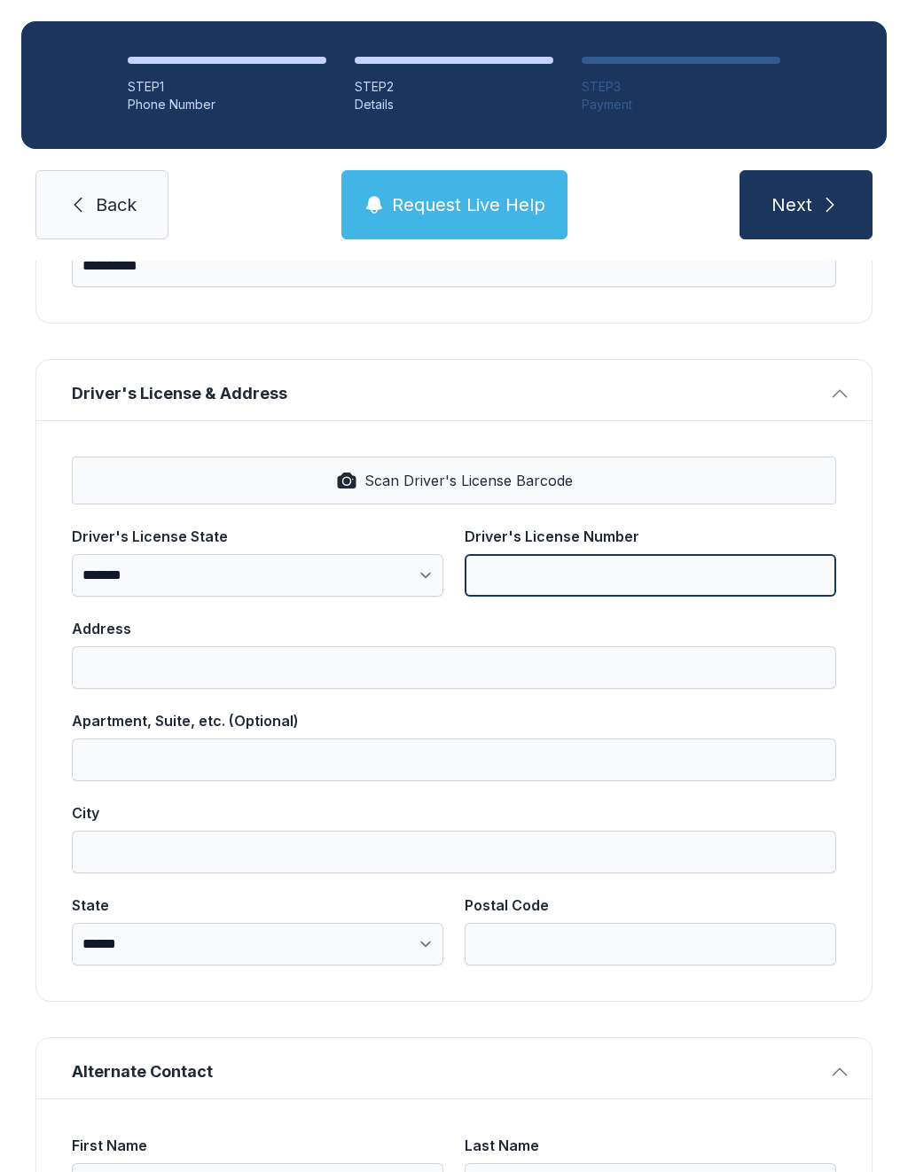
click at [600, 579] on input "Driver's License Number" at bounding box center [650, 575] width 371 height 43
type input "**********"
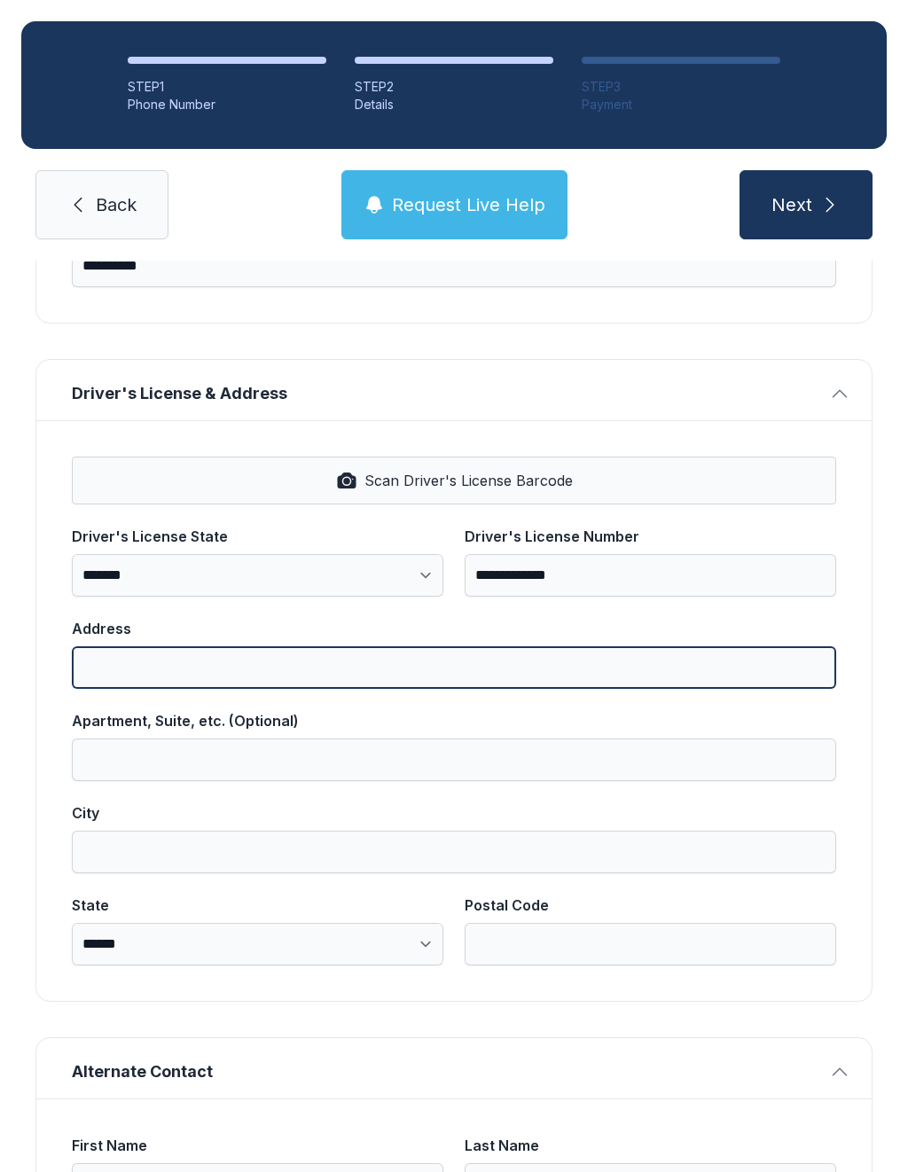
click at [305, 671] on input "Address" at bounding box center [454, 667] width 764 height 43
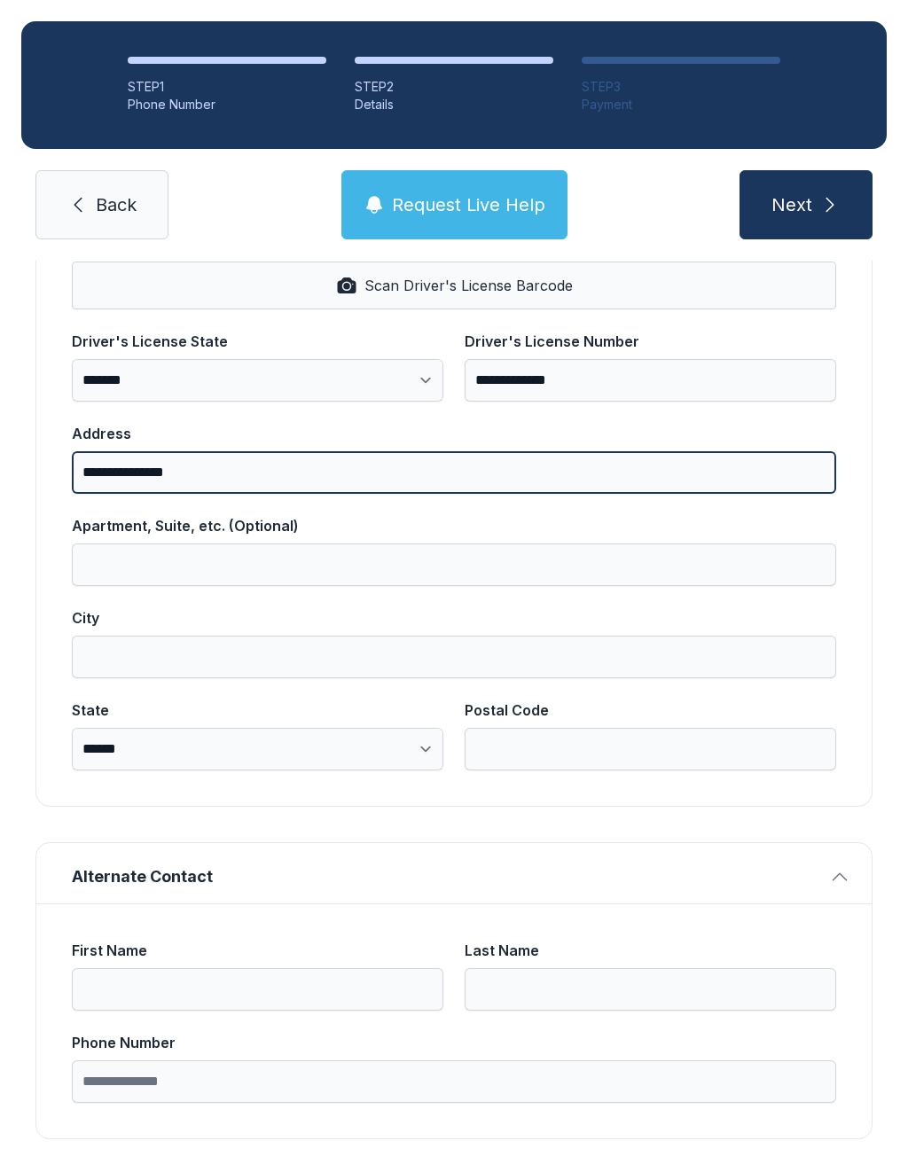
scroll to position [733, 0]
type input "**********"
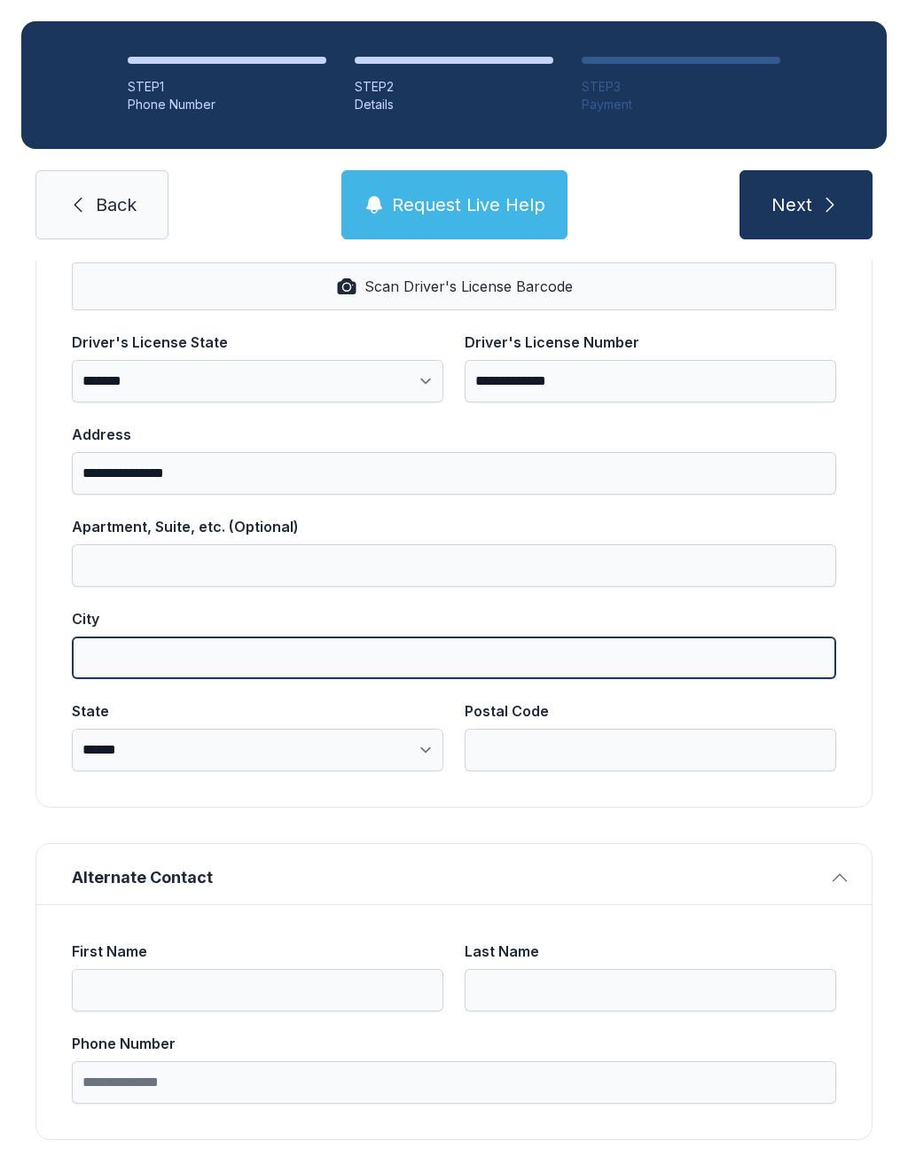
click at [150, 662] on input "City" at bounding box center [454, 658] width 764 height 43
type input "*******"
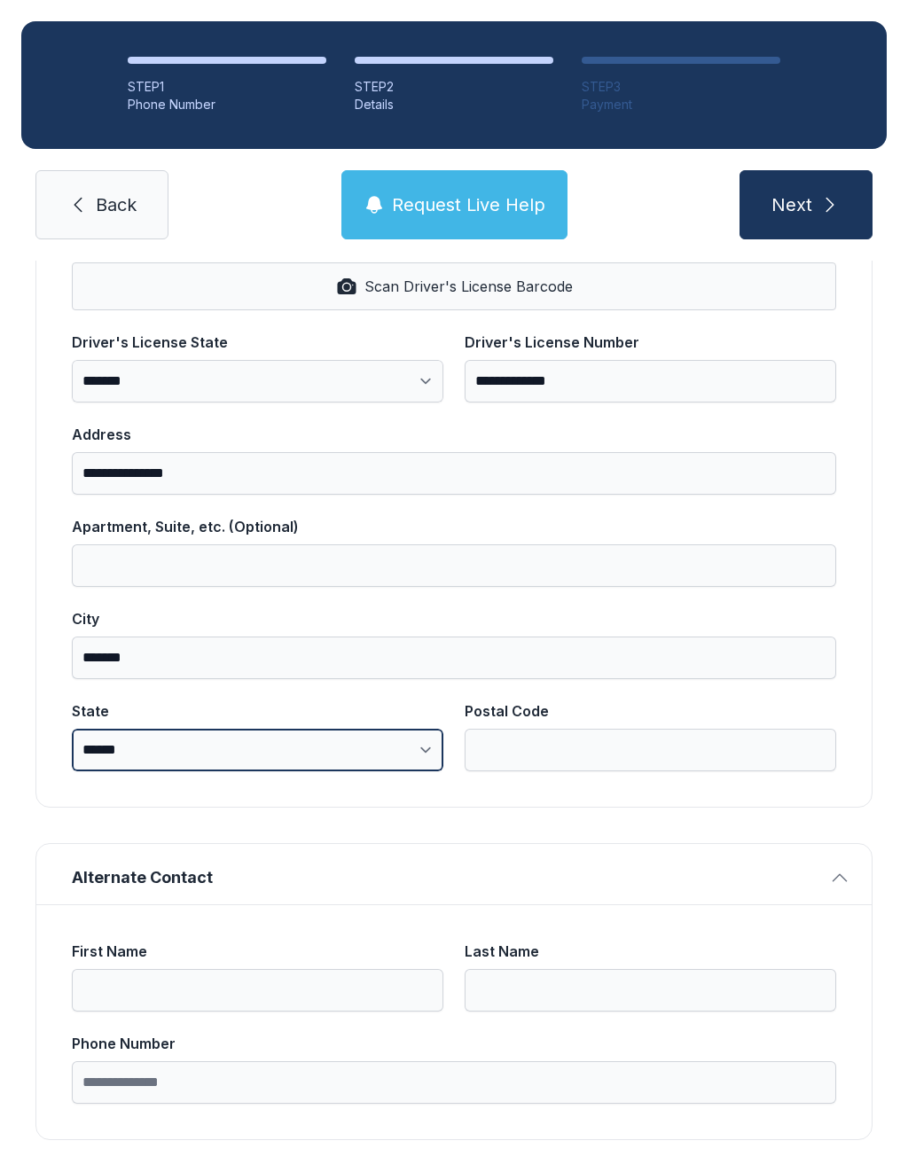
click at [245, 756] on select "**********" at bounding box center [257, 750] width 371 height 43
select select "**"
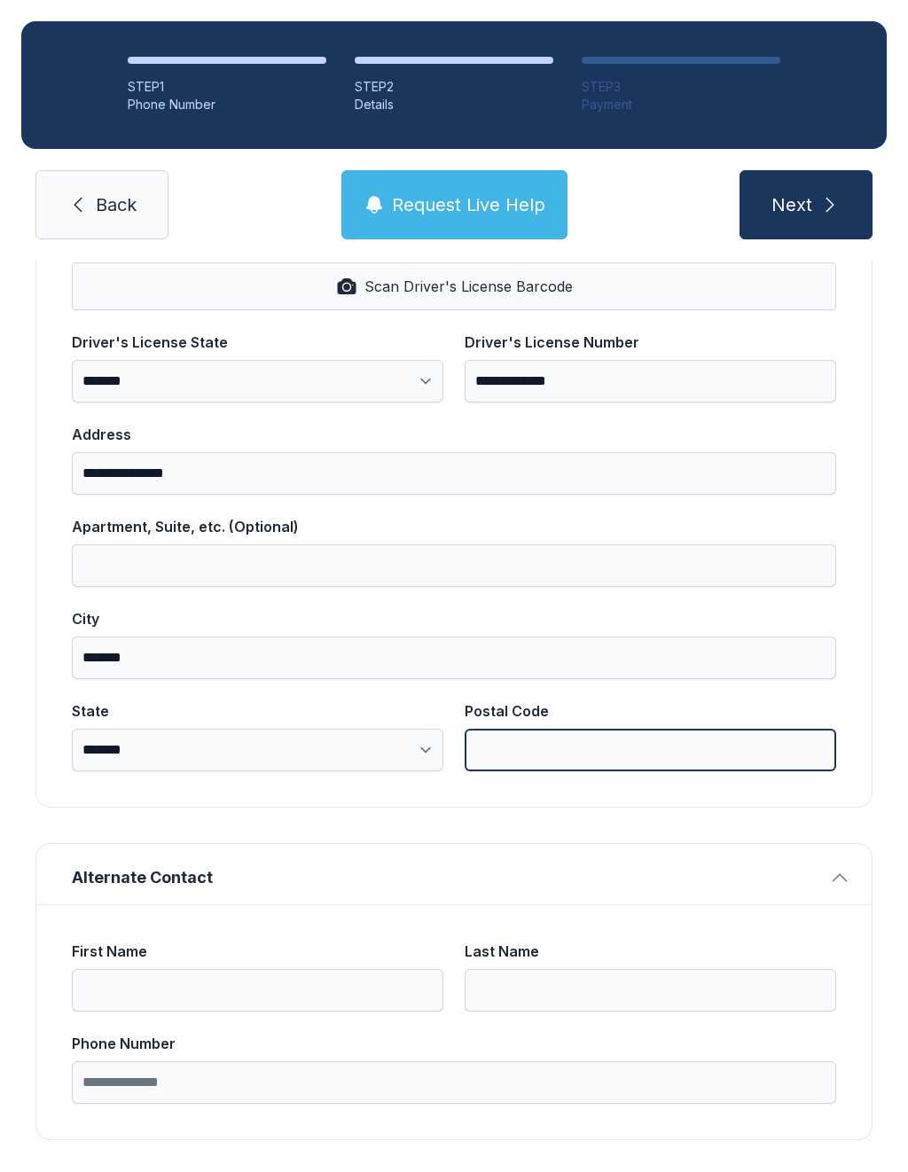
click at [543, 758] on input "Postal Code" at bounding box center [650, 750] width 371 height 43
type input "*****"
click at [805, 205] on button "Next" at bounding box center [805, 204] width 133 height 69
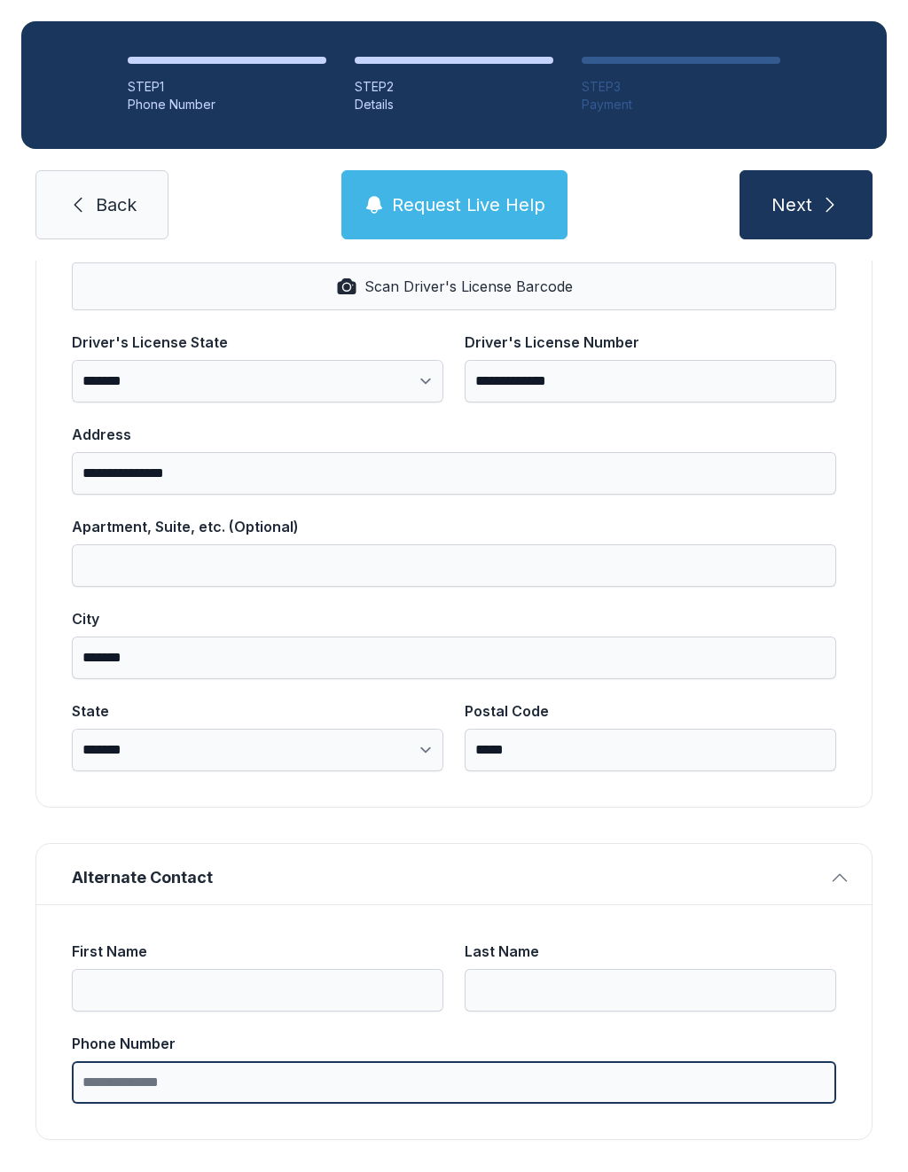
type input "*"
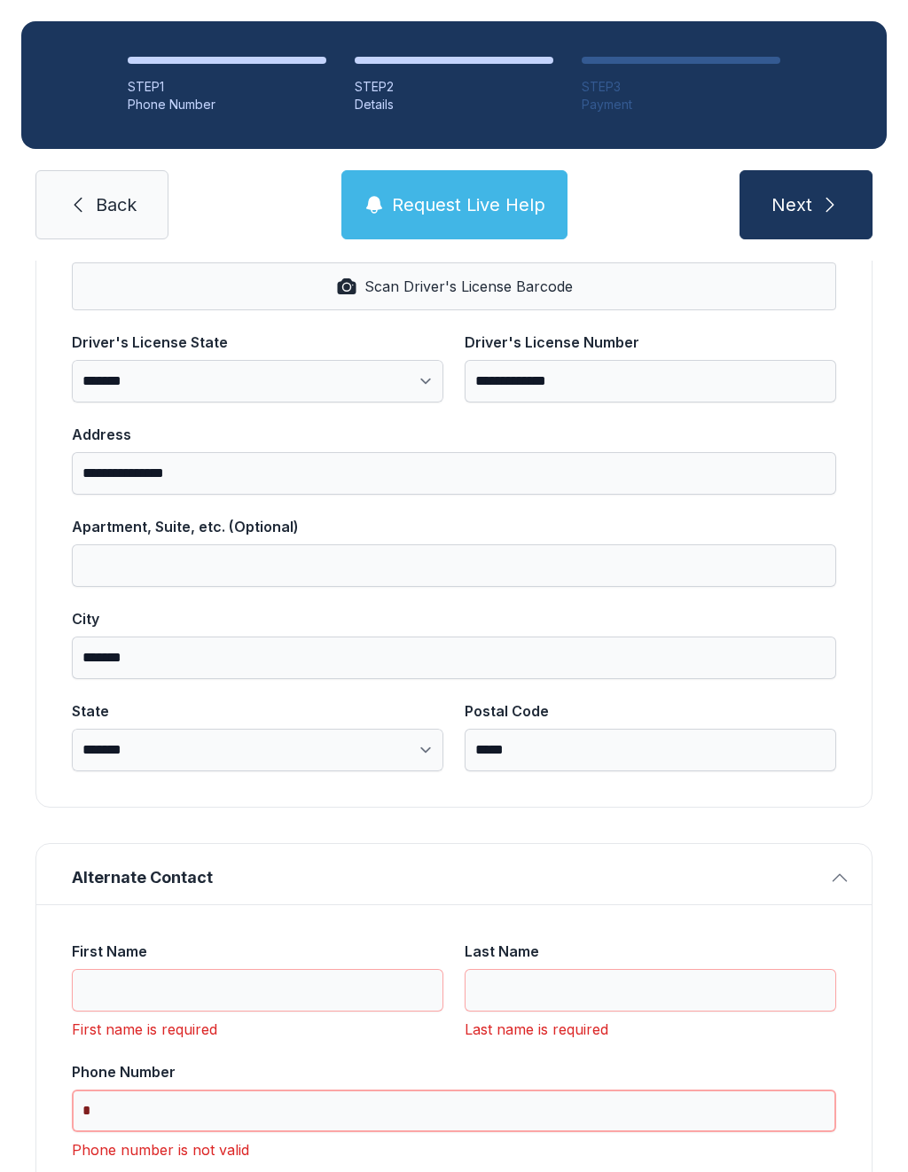
scroll to position [39, 0]
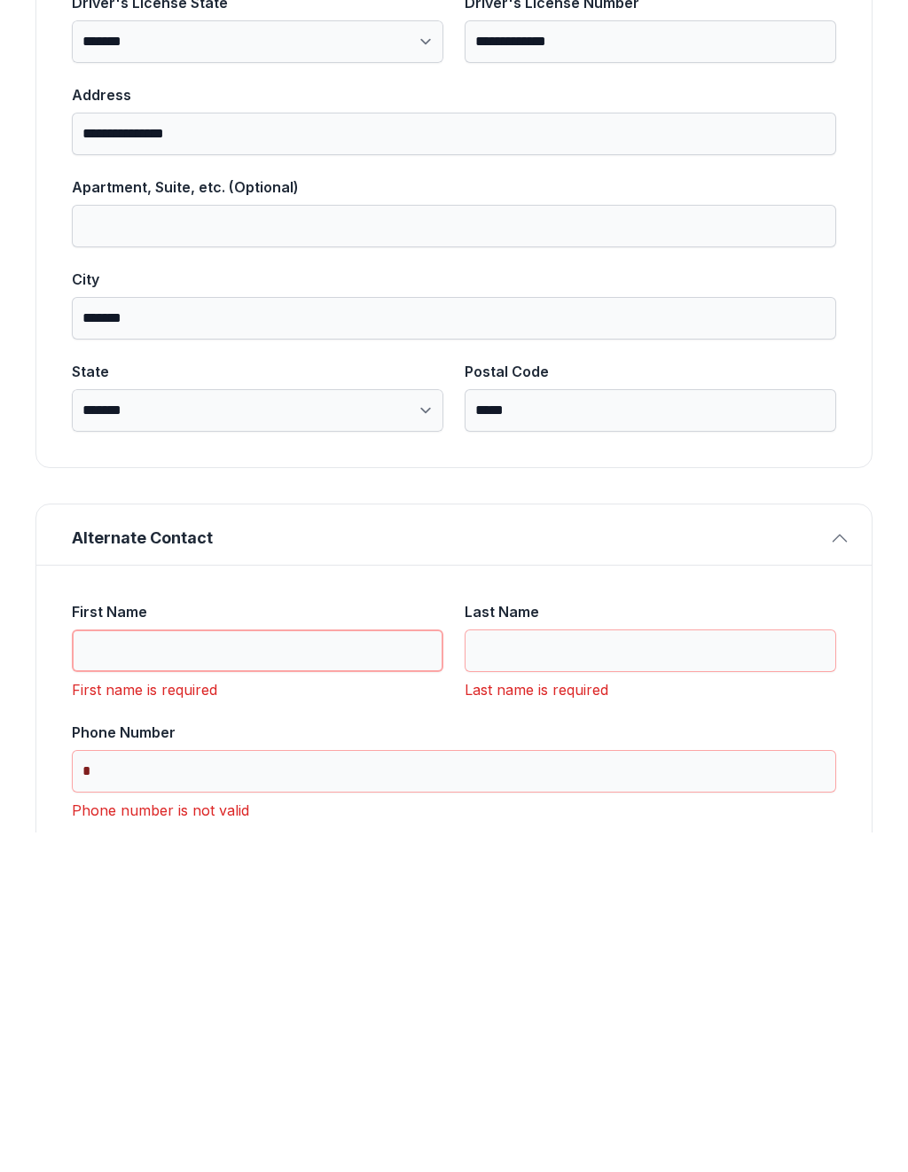
click at [257, 969] on input "First Name" at bounding box center [257, 990] width 371 height 43
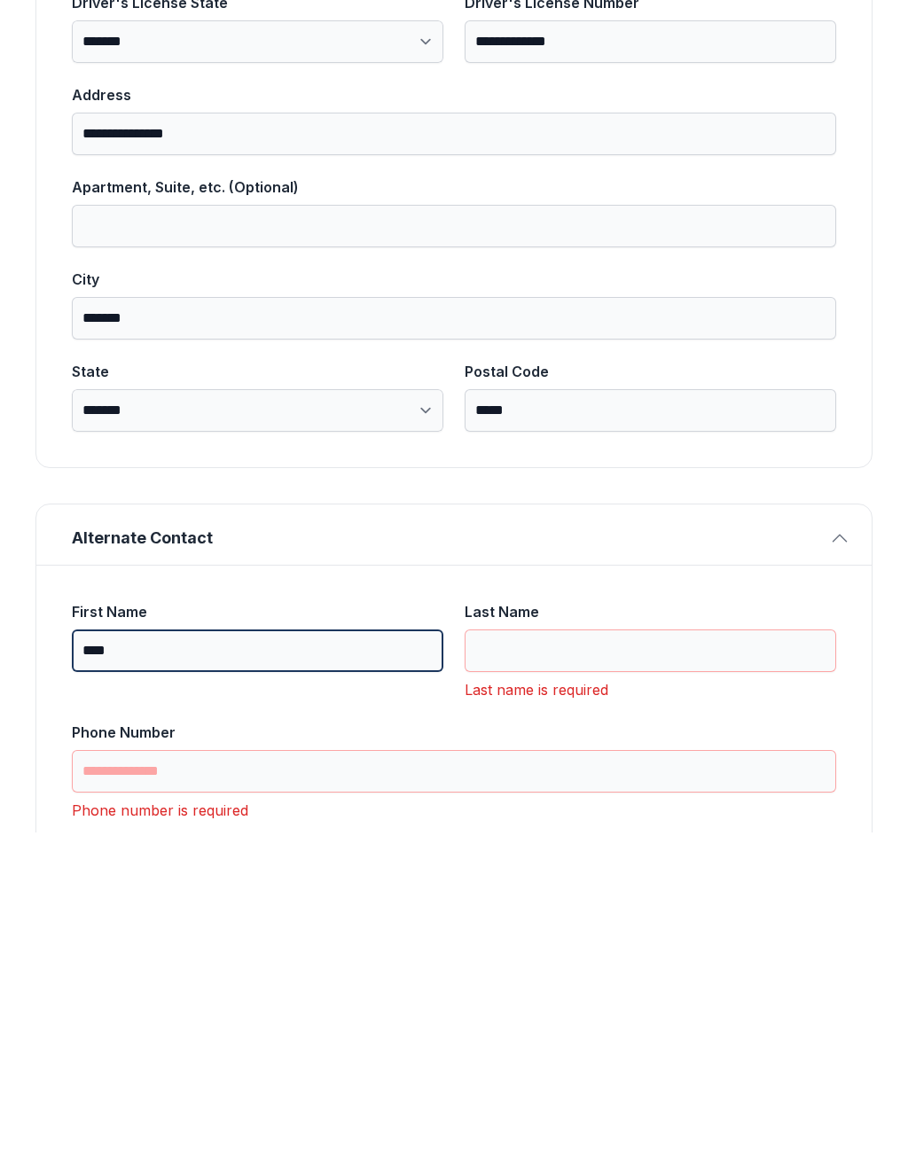
type input "****"
click at [573, 969] on input "Last Name" at bounding box center [650, 990] width 371 height 43
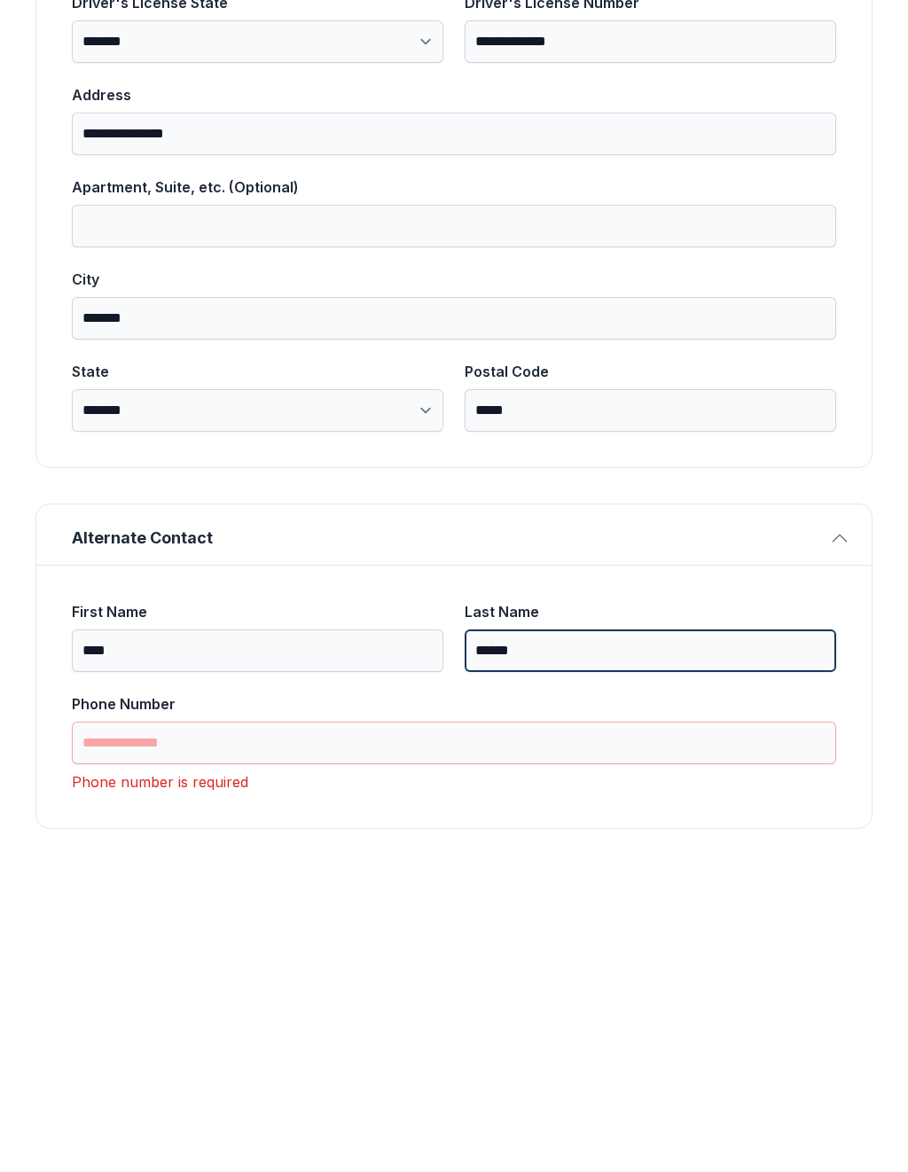
type input "******"
click at [279, 1061] on input "Phone Number" at bounding box center [454, 1082] width 764 height 43
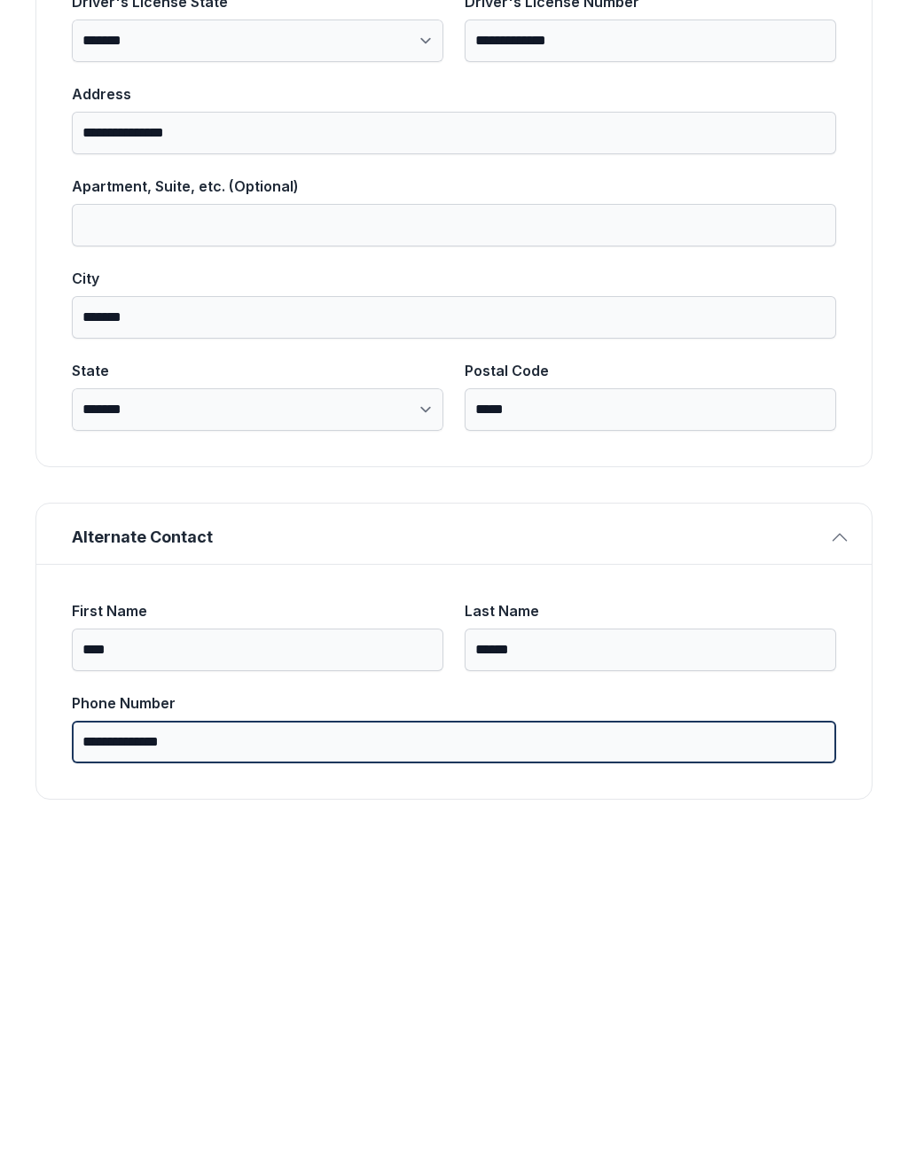
scroll to position [733, 0]
type input "**********"
click at [805, 170] on button "Next" at bounding box center [805, 204] width 133 height 69
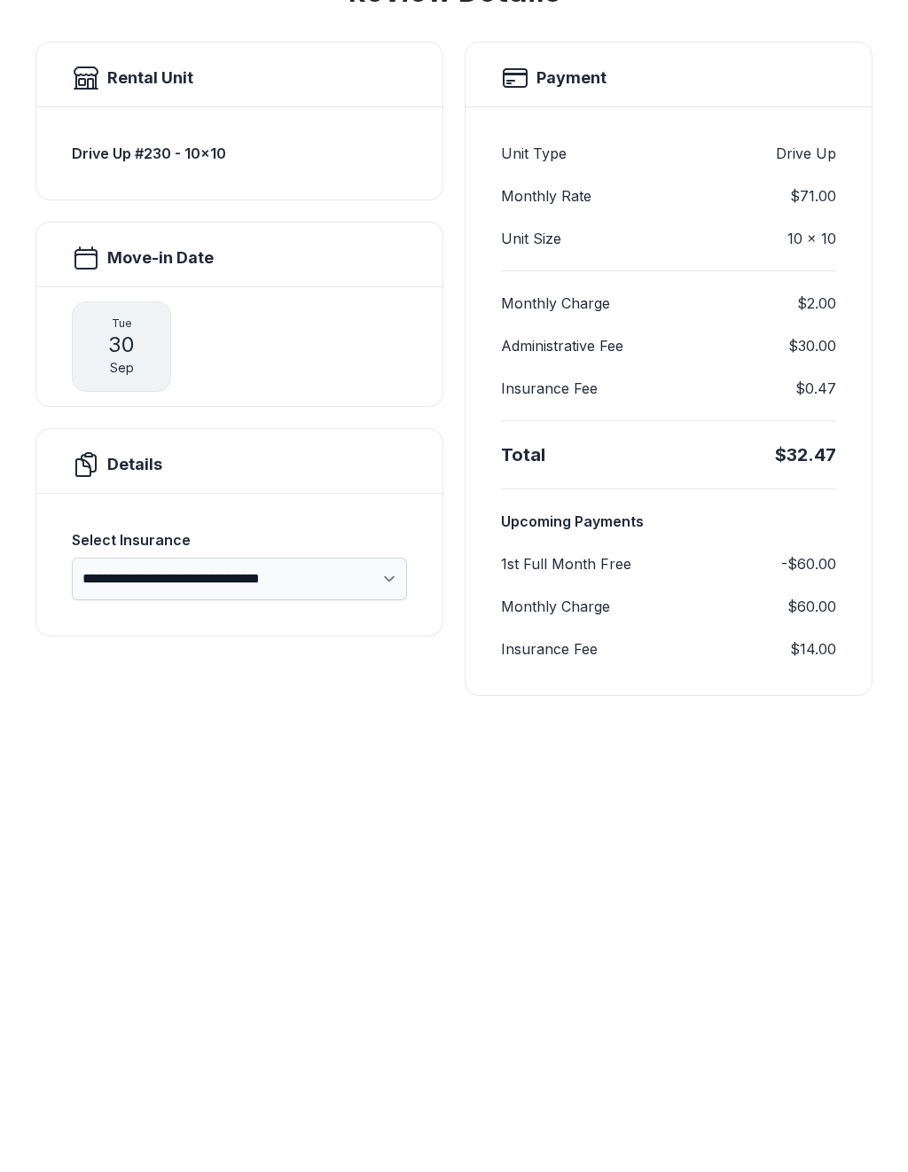
scroll to position [0, 0]
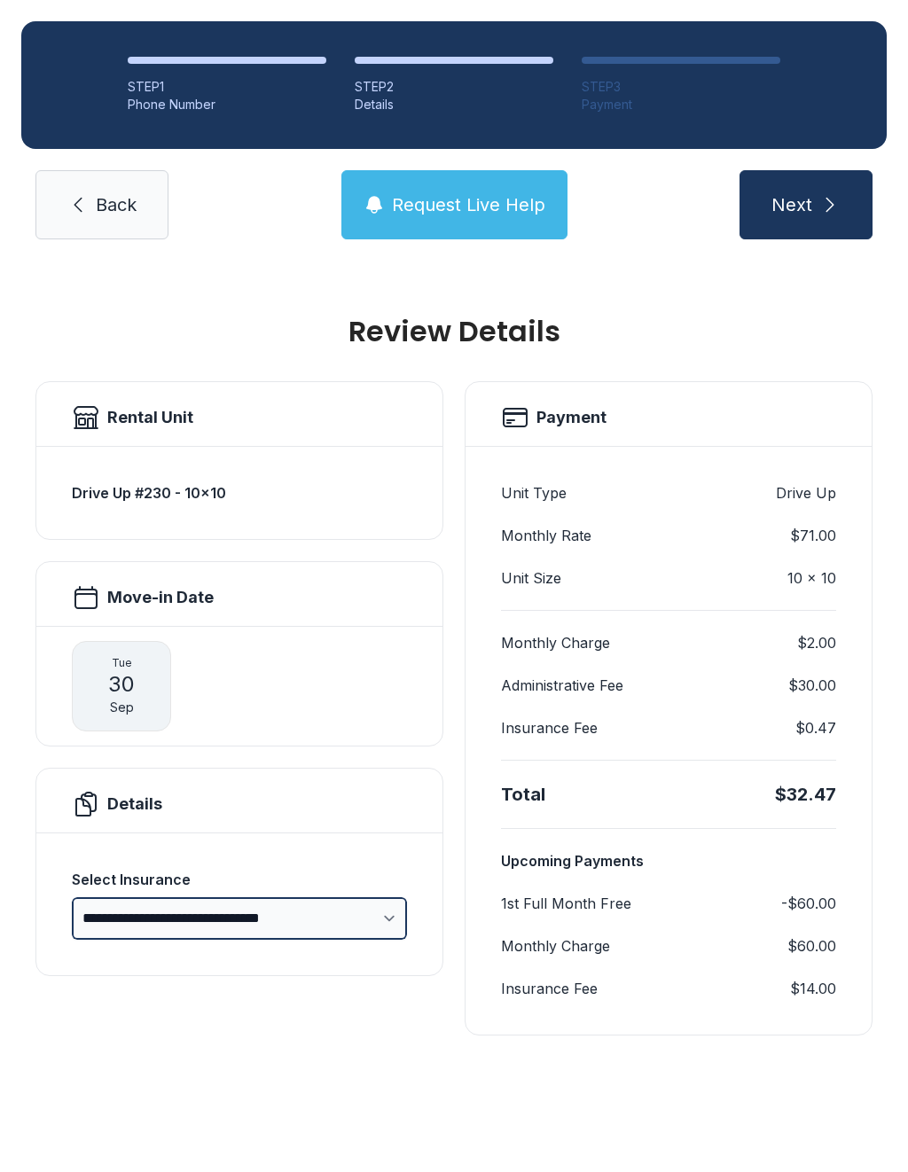
click at [375, 897] on select "**********" at bounding box center [239, 918] width 335 height 43
click at [112, 192] on span "Back" at bounding box center [116, 204] width 41 height 25
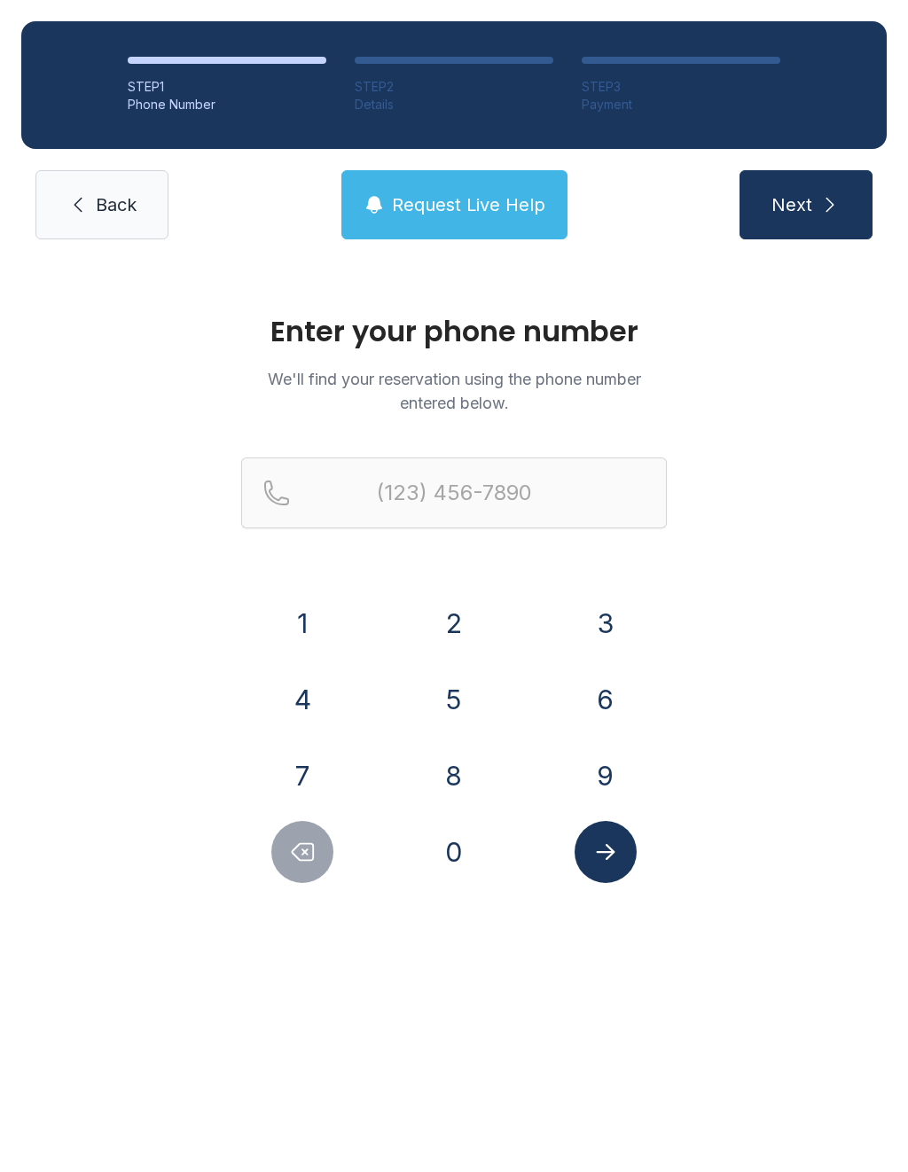
click at [618, 632] on button "3" at bounding box center [606, 623] width 62 height 62
click at [315, 624] on button "1" at bounding box center [302, 623] width 62 height 62
click at [600, 628] on button "3" at bounding box center [606, 623] width 62 height 62
click at [302, 788] on button "7" at bounding box center [302, 776] width 62 height 62
click at [311, 703] on button "4" at bounding box center [302, 699] width 62 height 62
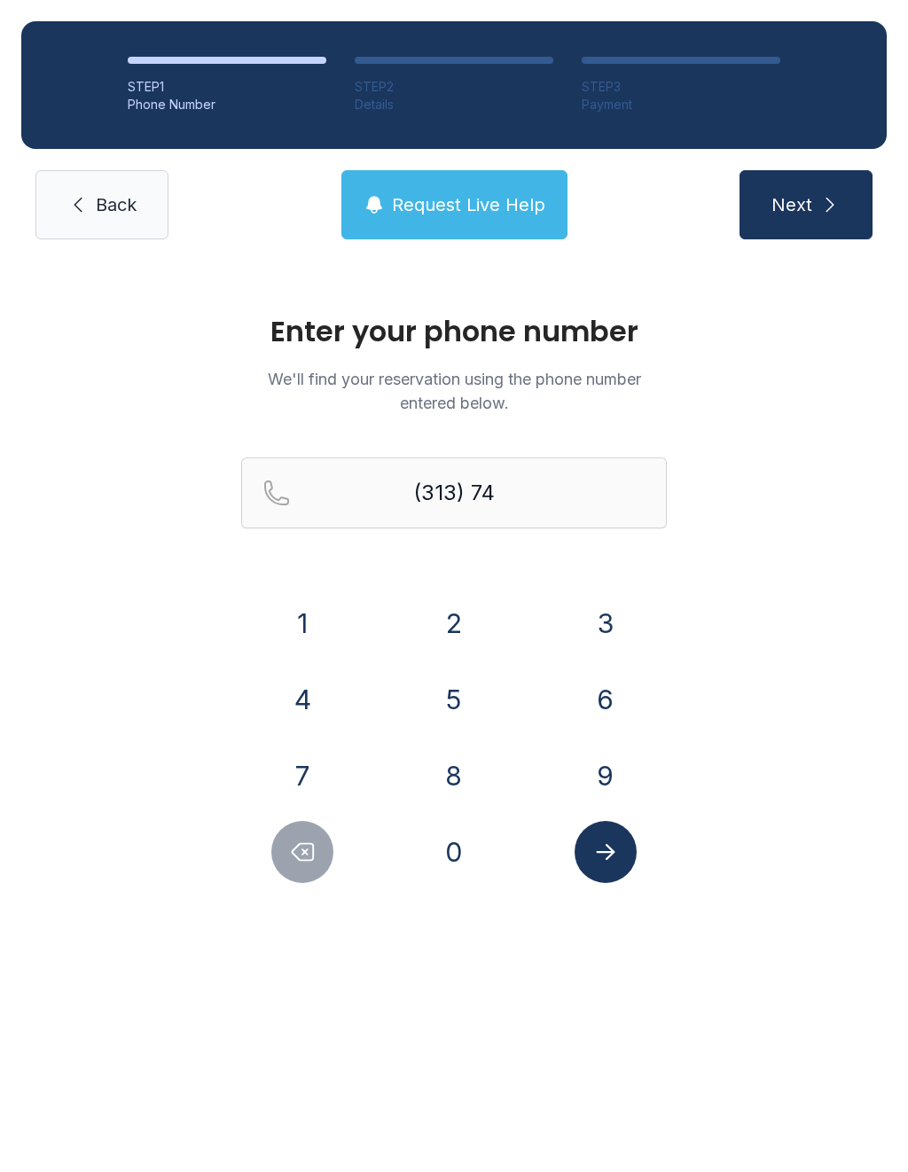
click at [457, 861] on button "0" at bounding box center [454, 852] width 62 height 62
click at [321, 715] on button "4" at bounding box center [302, 699] width 62 height 62
click at [598, 632] on button "3" at bounding box center [606, 623] width 62 height 62
click at [604, 711] on button "6" at bounding box center [606, 699] width 62 height 62
click at [441, 608] on button "2" at bounding box center [454, 623] width 62 height 62
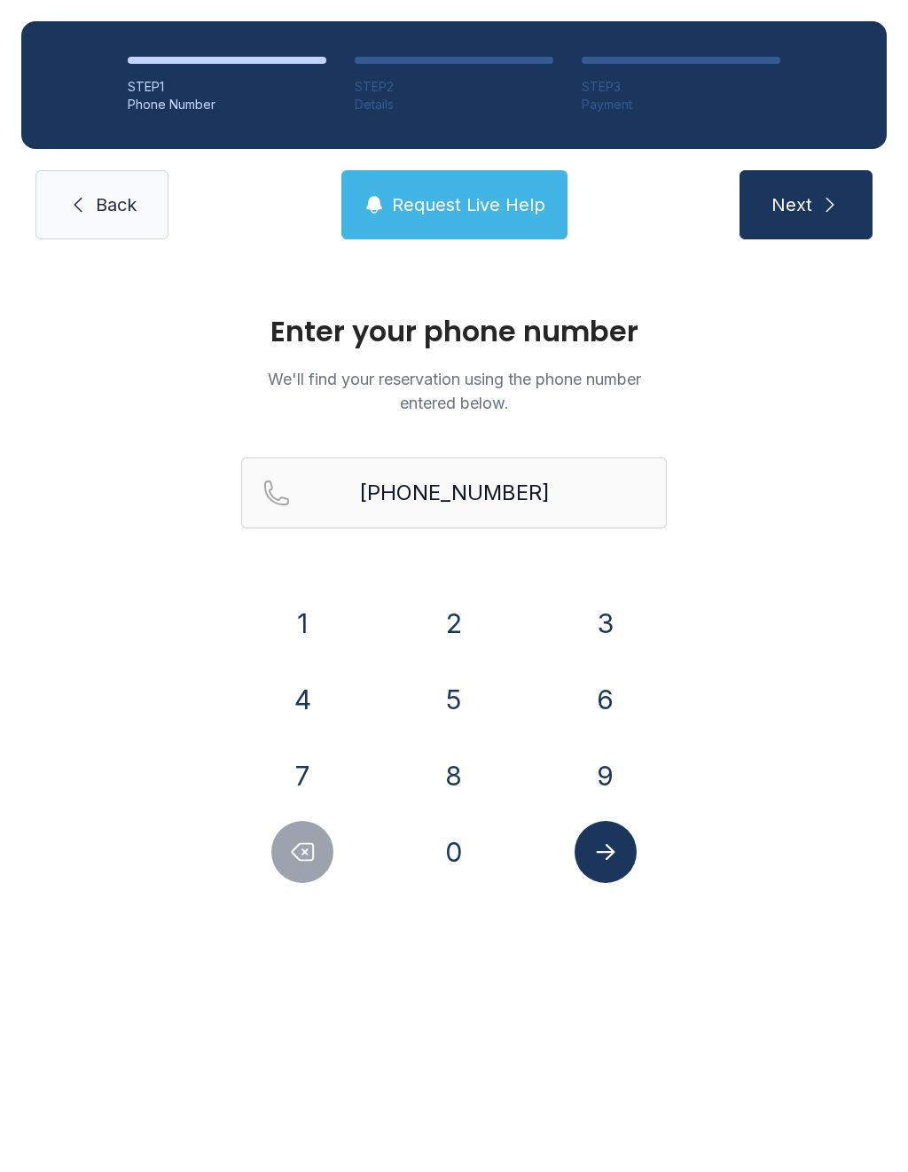
click at [825, 218] on button "Next" at bounding box center [805, 204] width 133 height 69
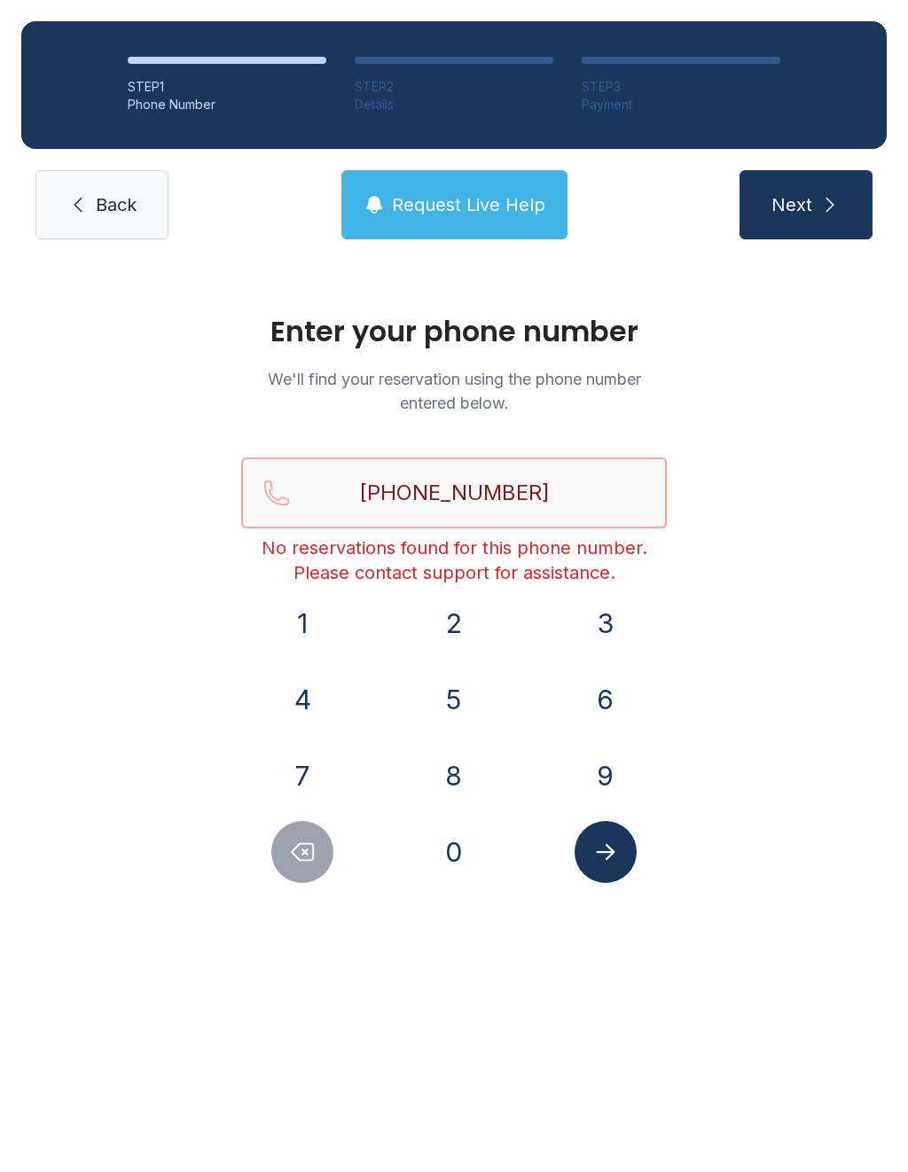
click at [569, 496] on input "[PHONE_NUMBER]" at bounding box center [454, 492] width 426 height 71
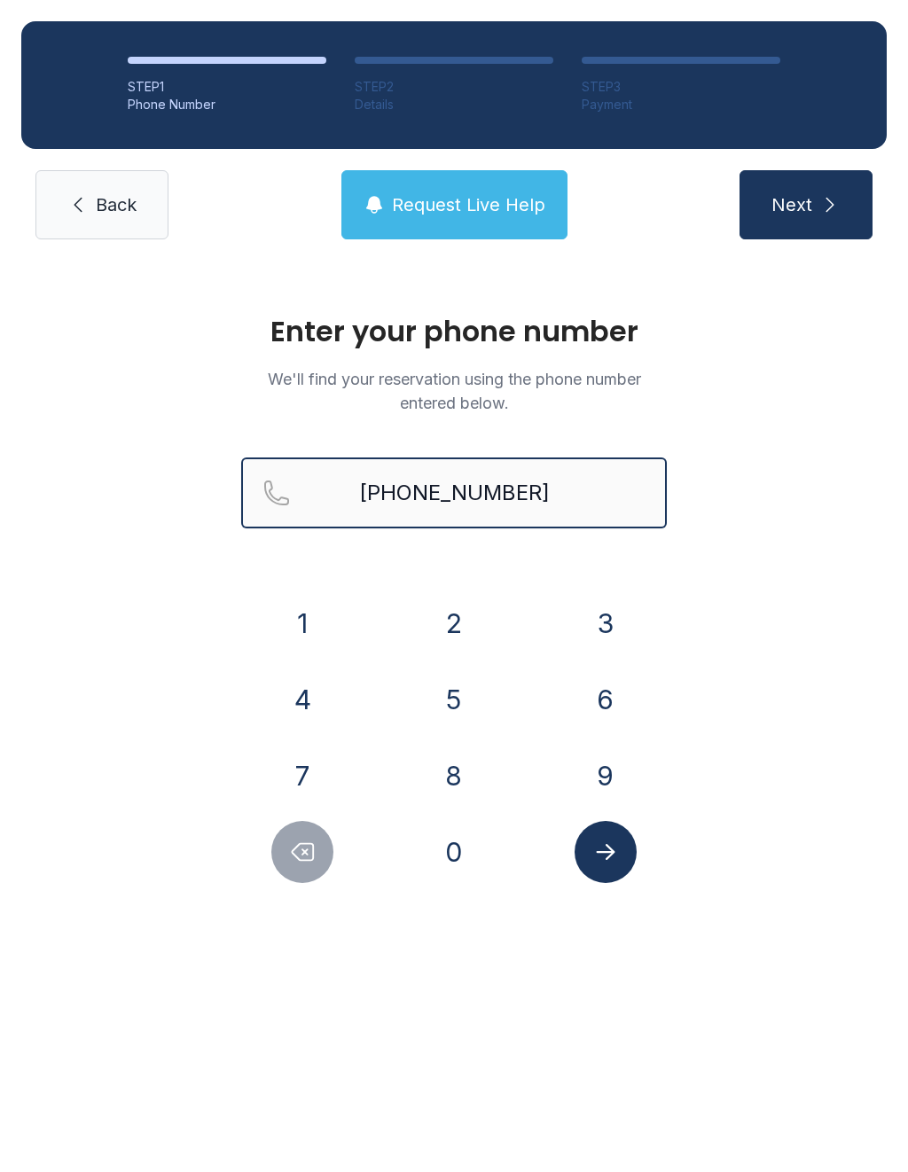
type input "[PHONE_NUMBER]"
click at [805, 205] on button "Next" at bounding box center [805, 204] width 133 height 69
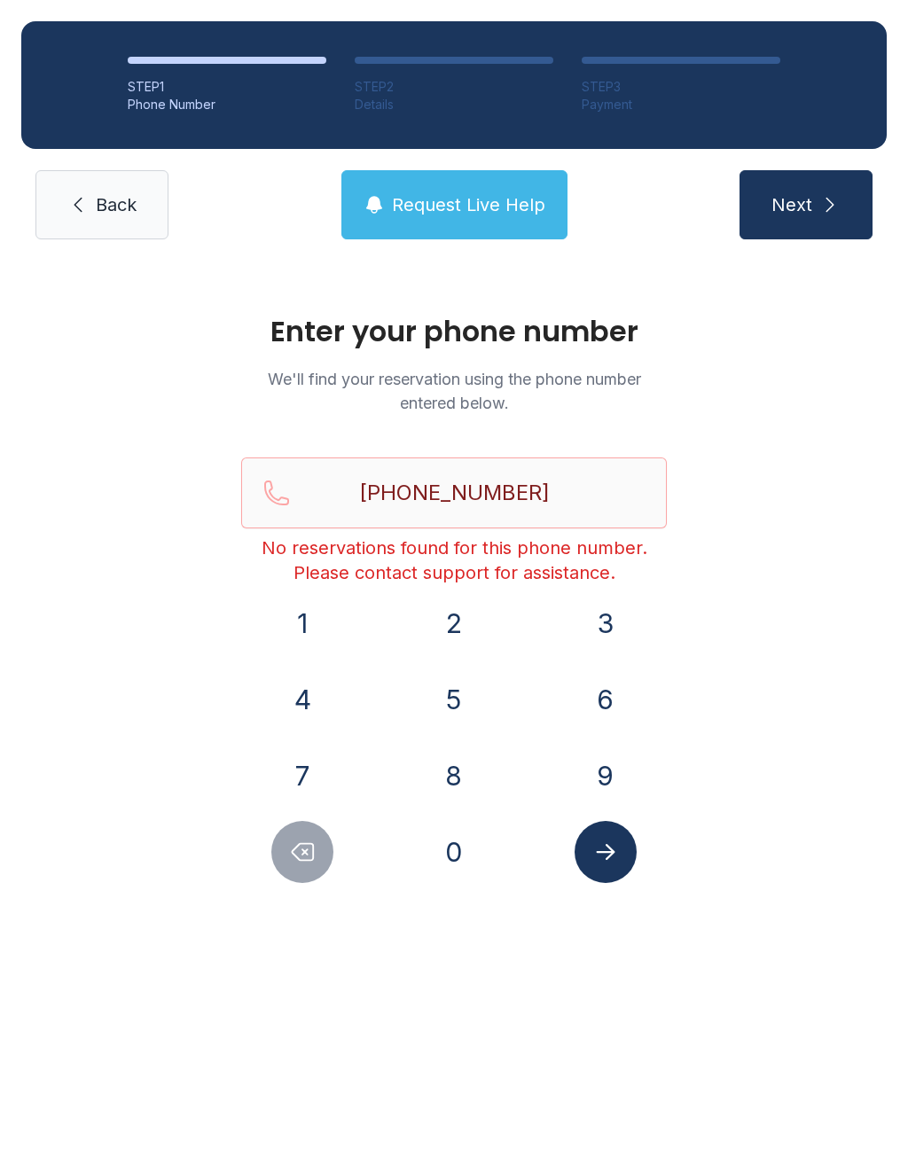
click at [805, 187] on button "Next" at bounding box center [805, 204] width 133 height 69
click at [616, 864] on icon "Submit lookup form" at bounding box center [605, 852] width 27 height 27
click at [614, 852] on icon "Submit lookup form" at bounding box center [605, 852] width 19 height 16
click at [113, 216] on span "Back" at bounding box center [116, 204] width 41 height 25
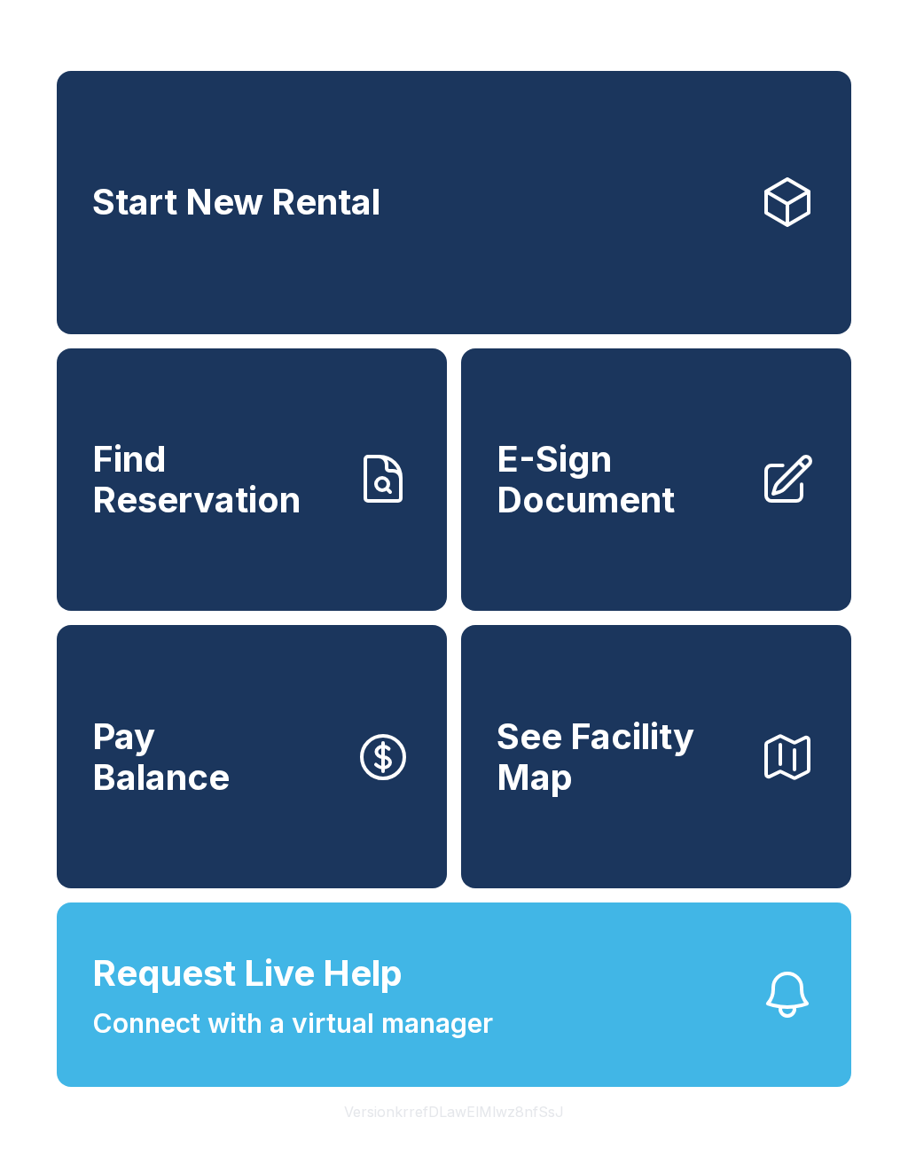
click at [618, 511] on span "E-Sign Document" at bounding box center [620, 479] width 248 height 81
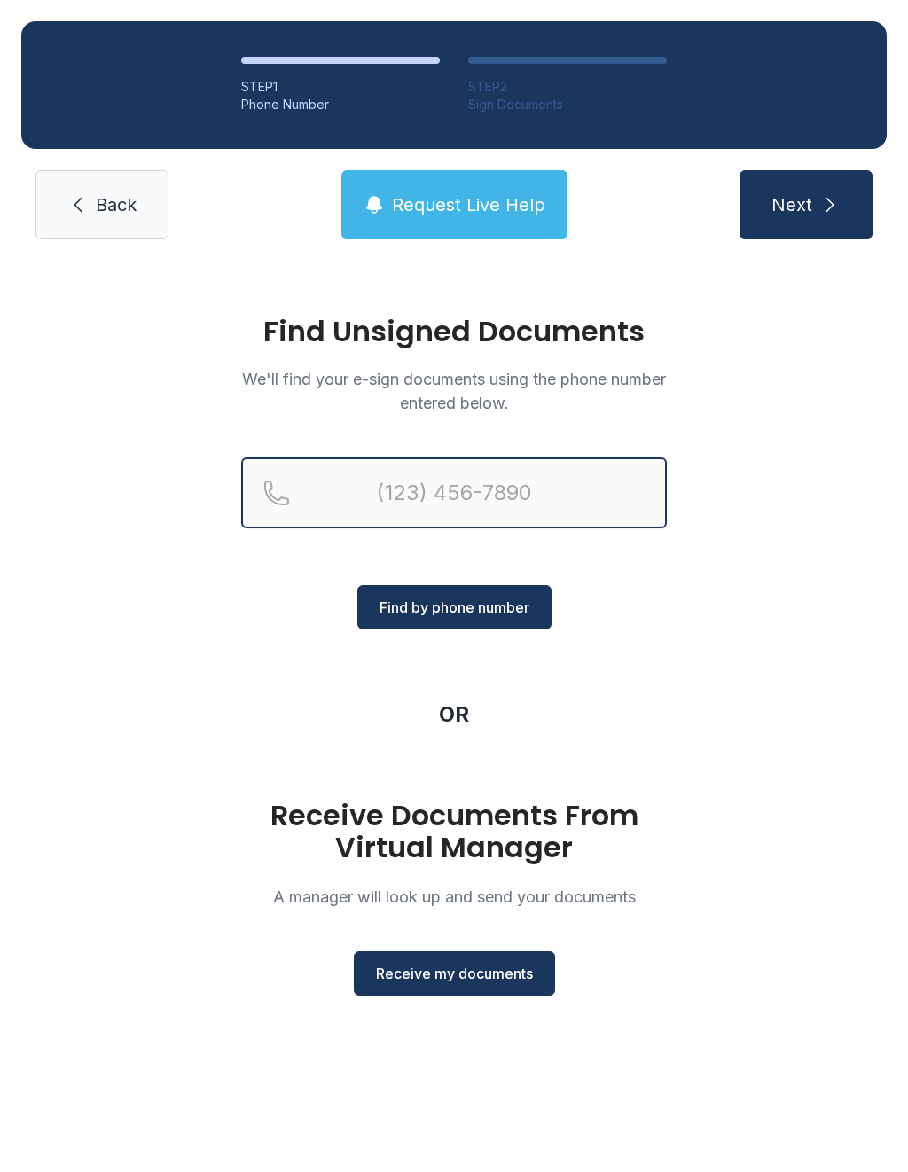
click at [458, 486] on input "Reservation phone number" at bounding box center [454, 492] width 426 height 71
type input "[PHONE_NUMBER]"
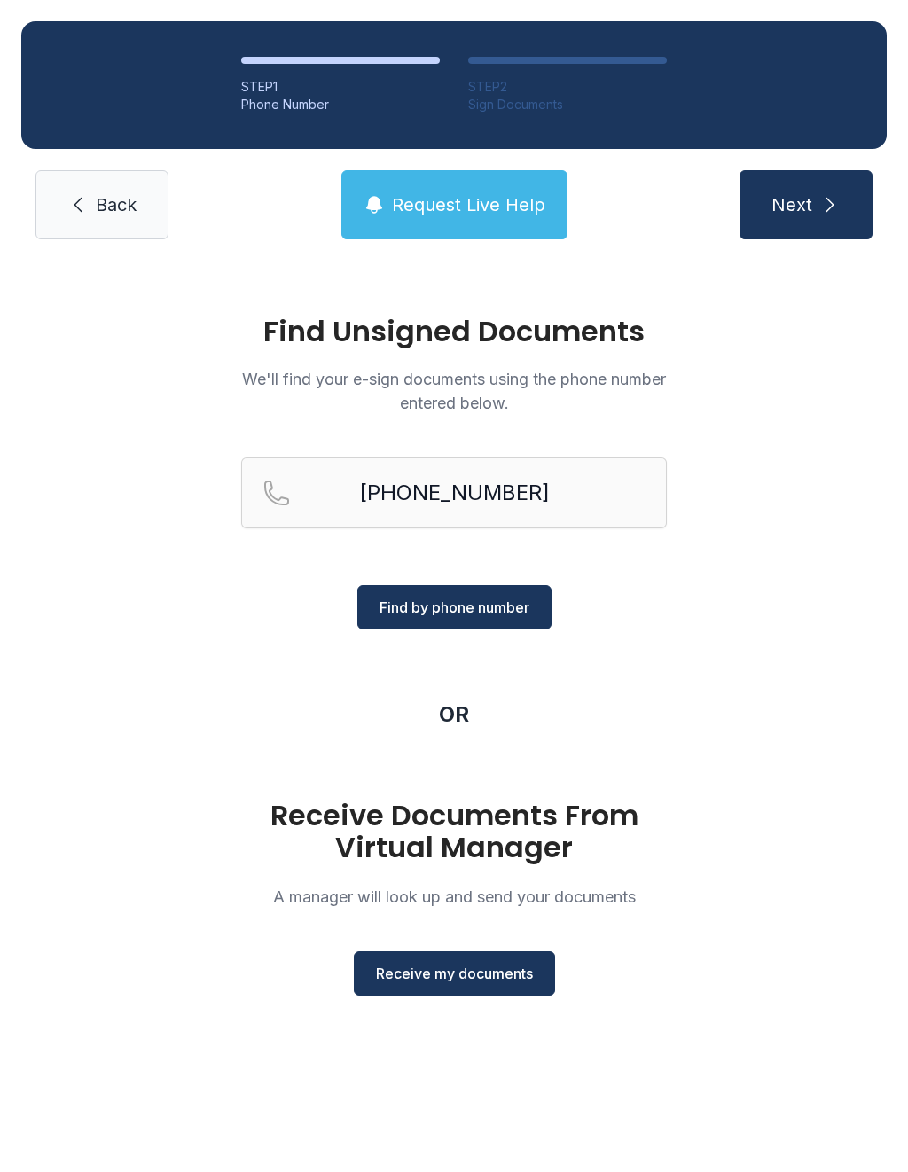
click at [832, 201] on icon "submit" at bounding box center [829, 204] width 21 height 21
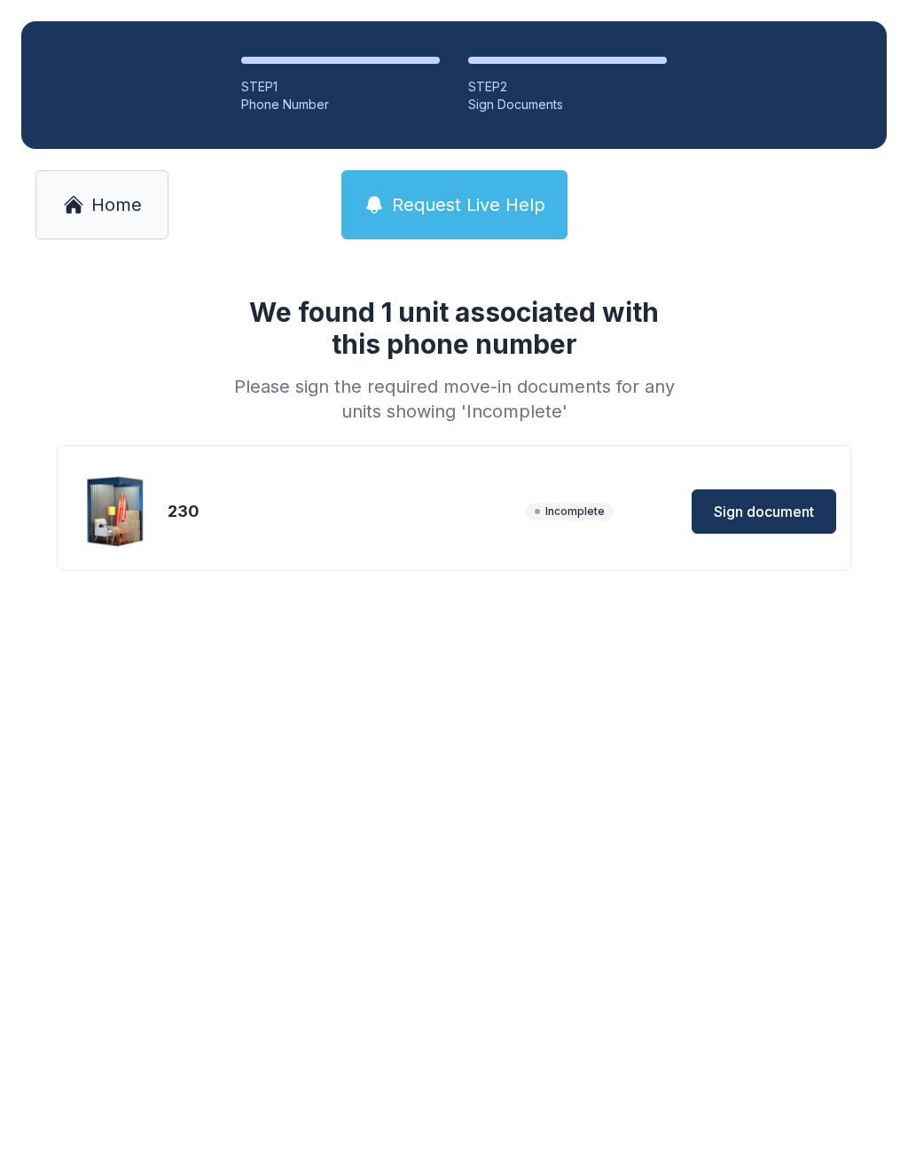
click at [793, 521] on span "Sign document" at bounding box center [764, 511] width 100 height 21
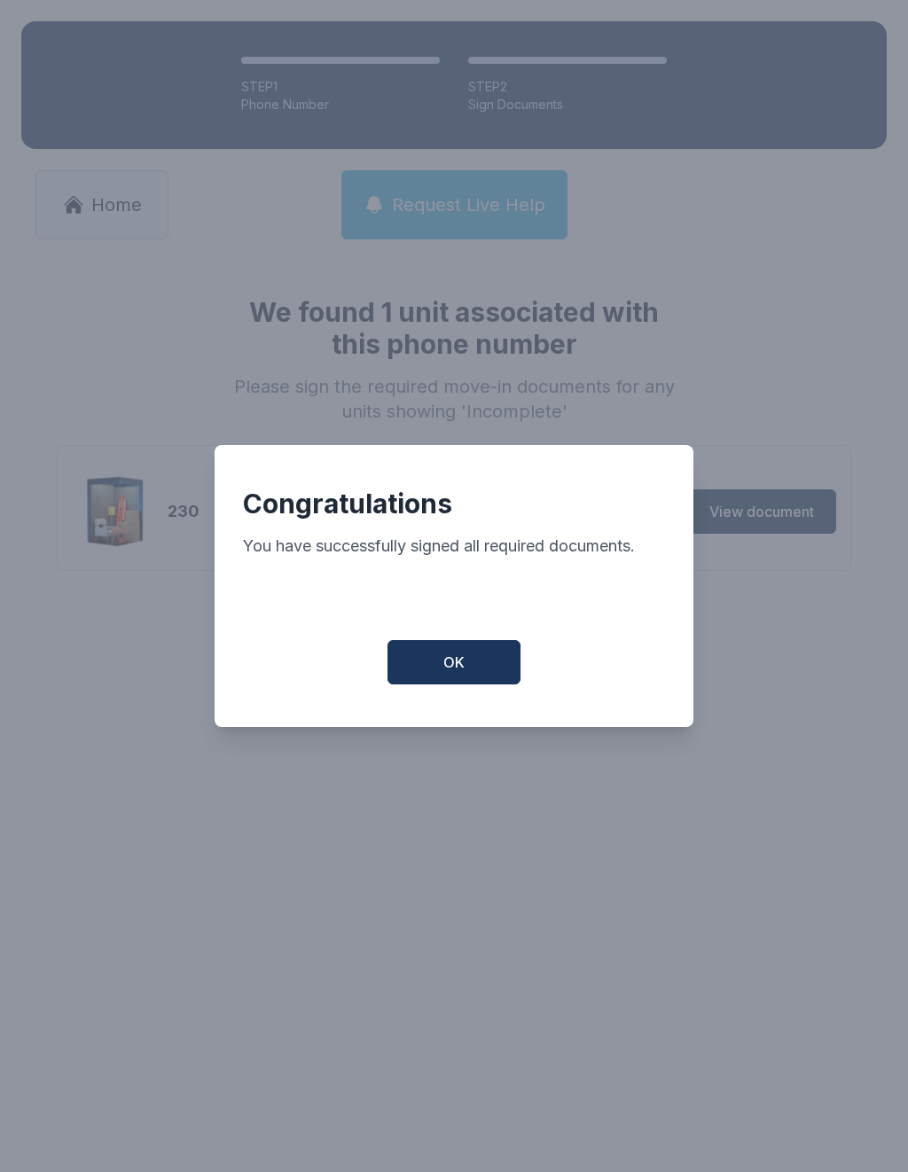
click at [484, 684] on button "OK" at bounding box center [453, 662] width 133 height 44
